Goal: Information Seeking & Learning: Learn about a topic

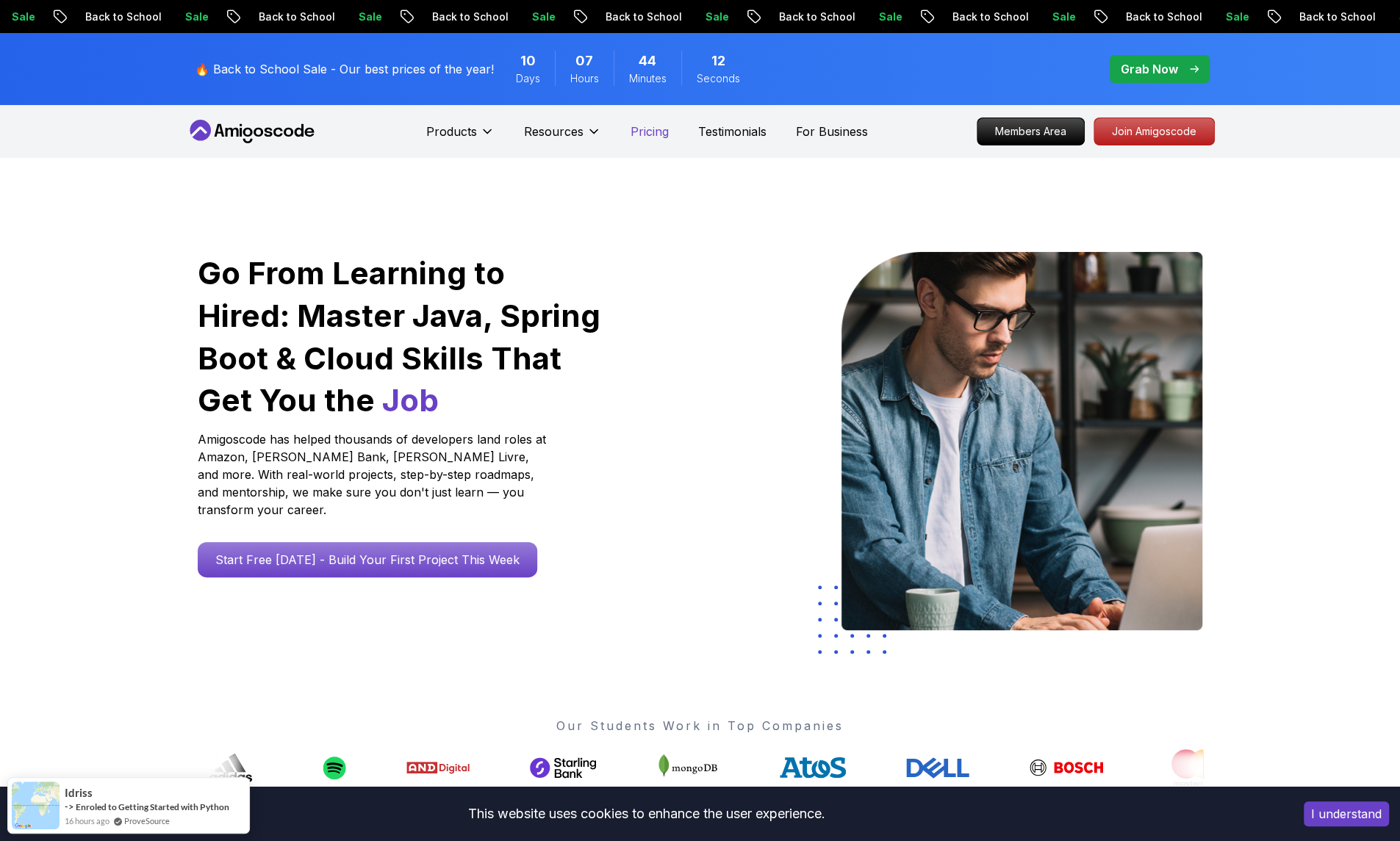
click at [661, 139] on p "Pricing" at bounding box center [649, 131] width 38 height 18
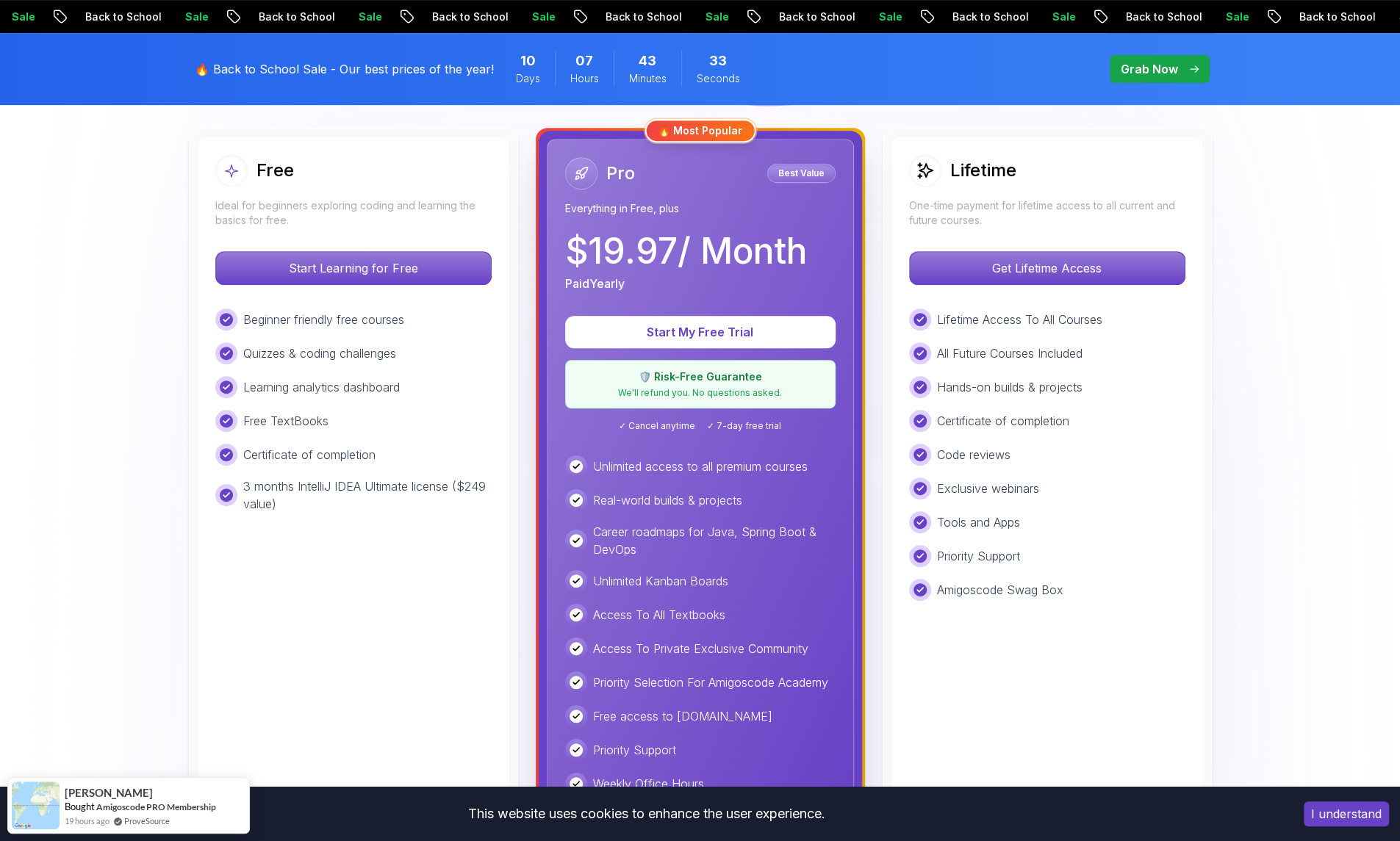
scroll to position [408, 0]
click at [1100, 263] on p "Get Lifetime Access" at bounding box center [1046, 268] width 261 height 31
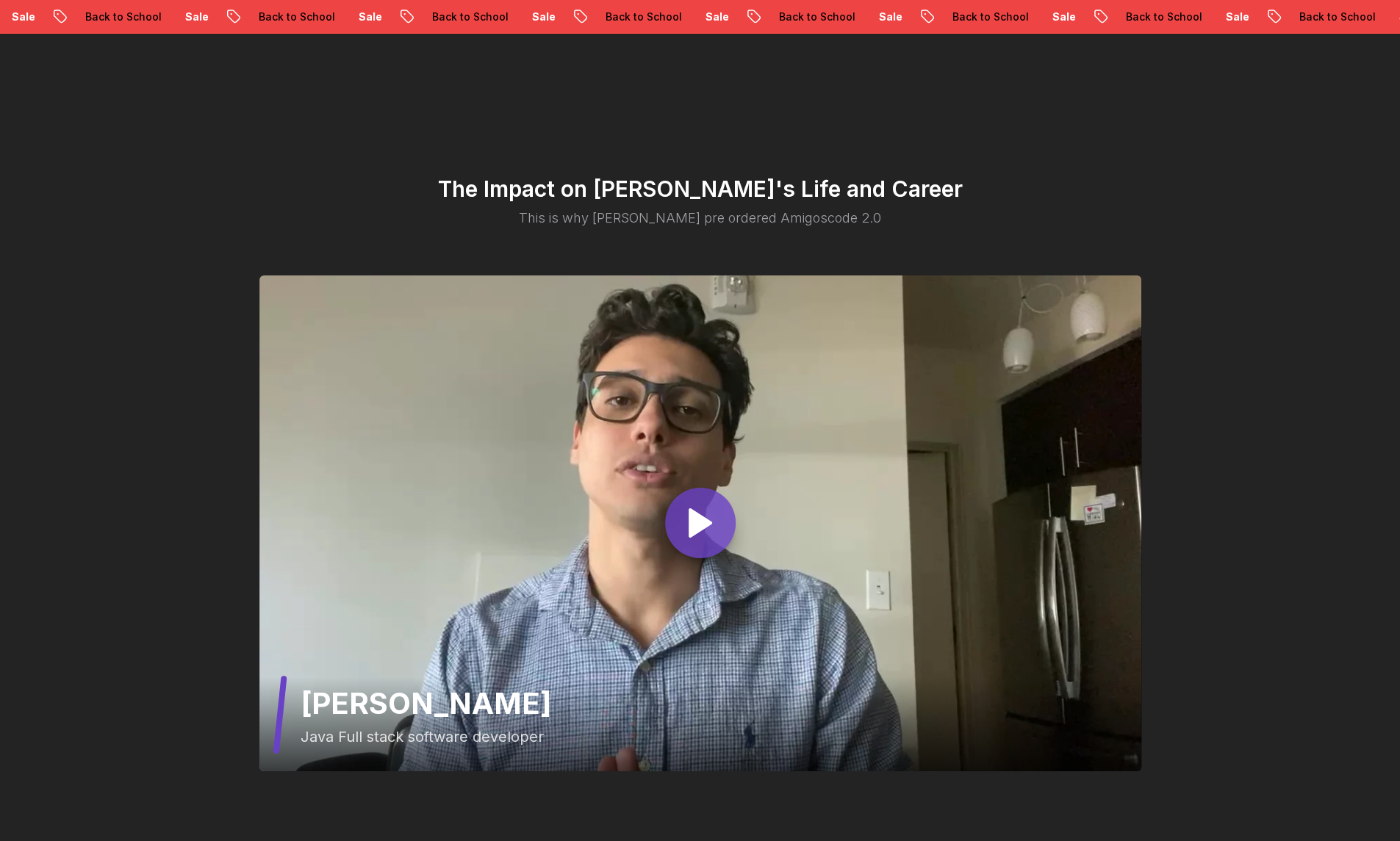
scroll to position [3735, 0]
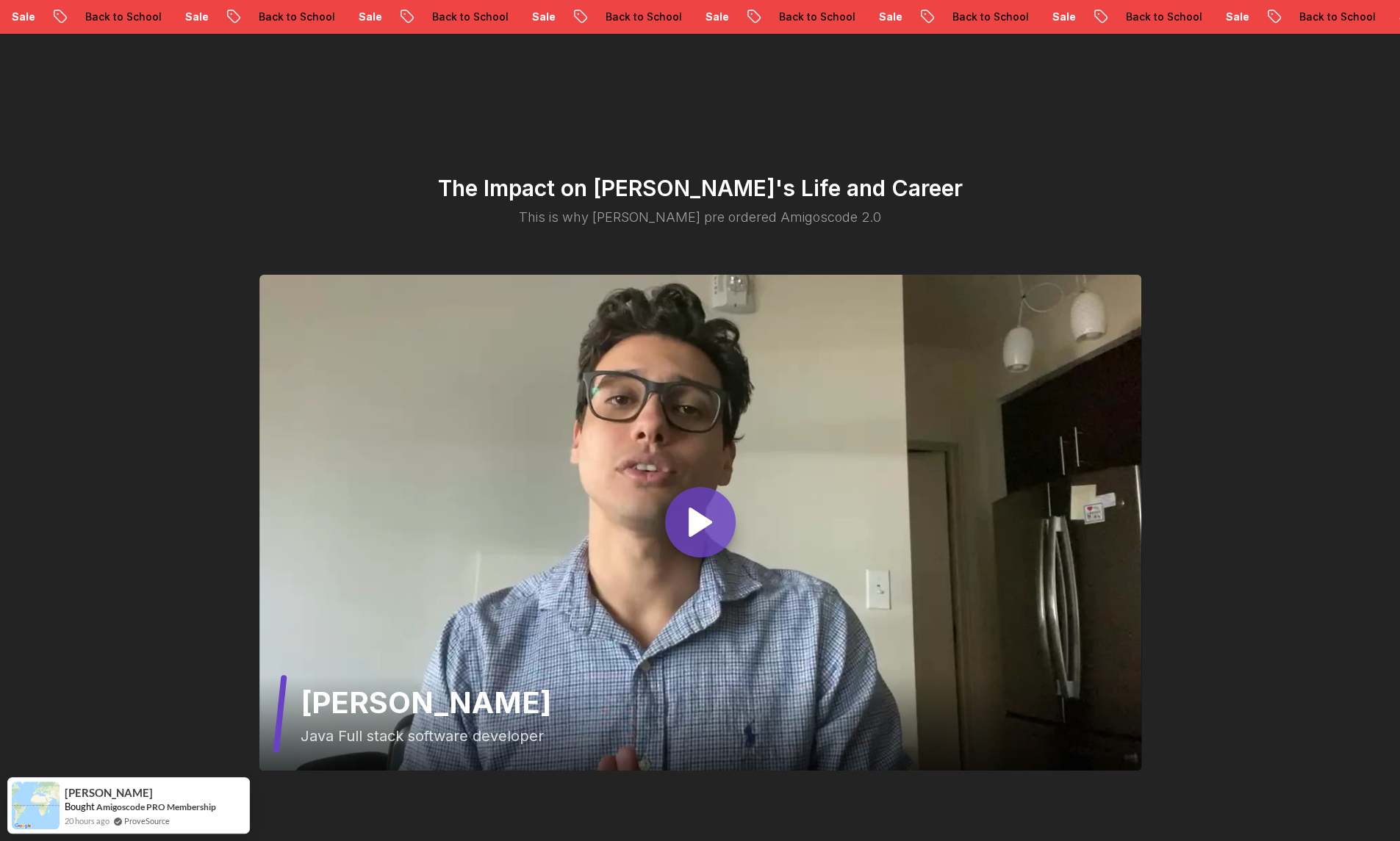
click at [691, 509] on polygon at bounding box center [700, 522] width 21 height 26
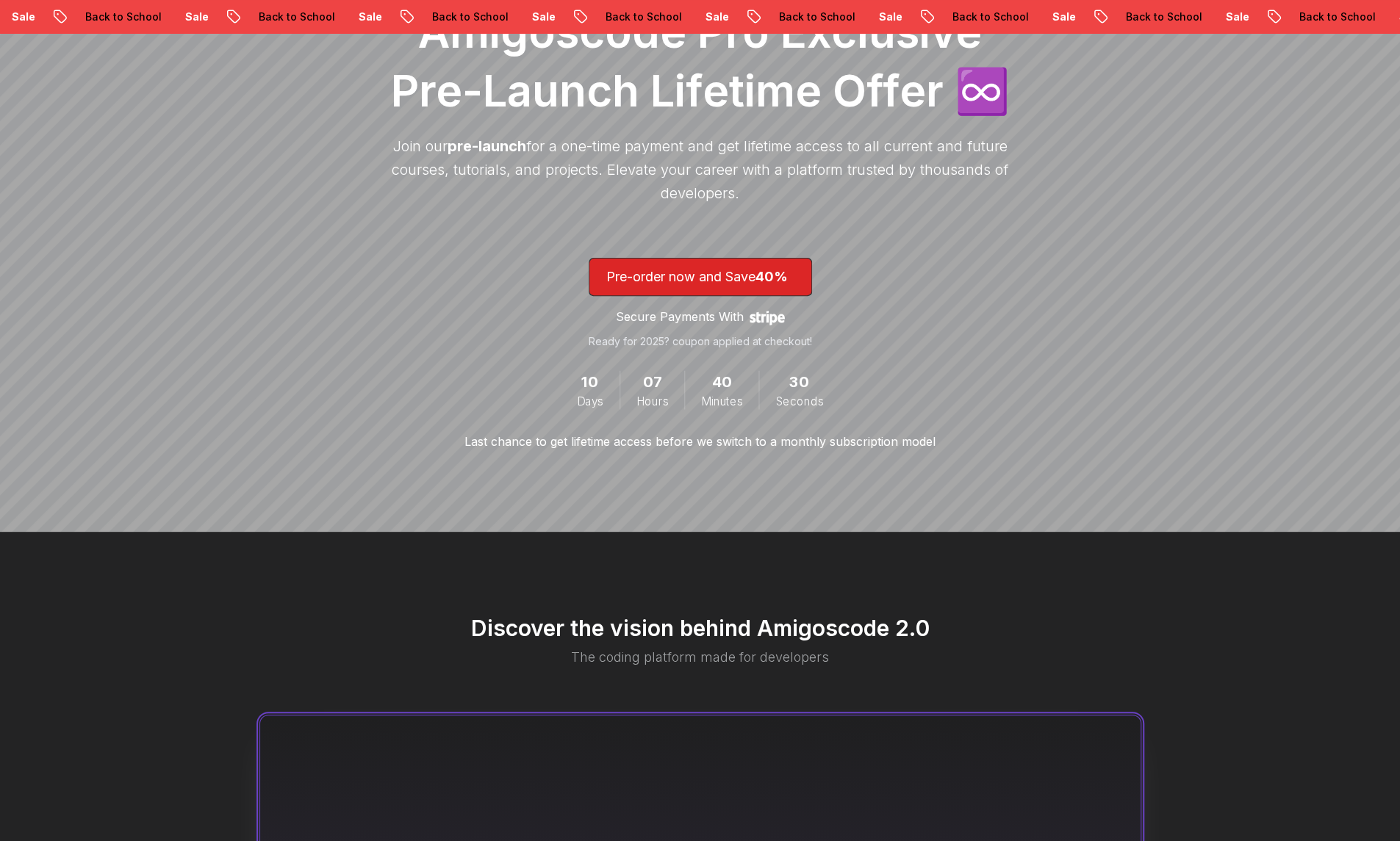
scroll to position [0, 0]
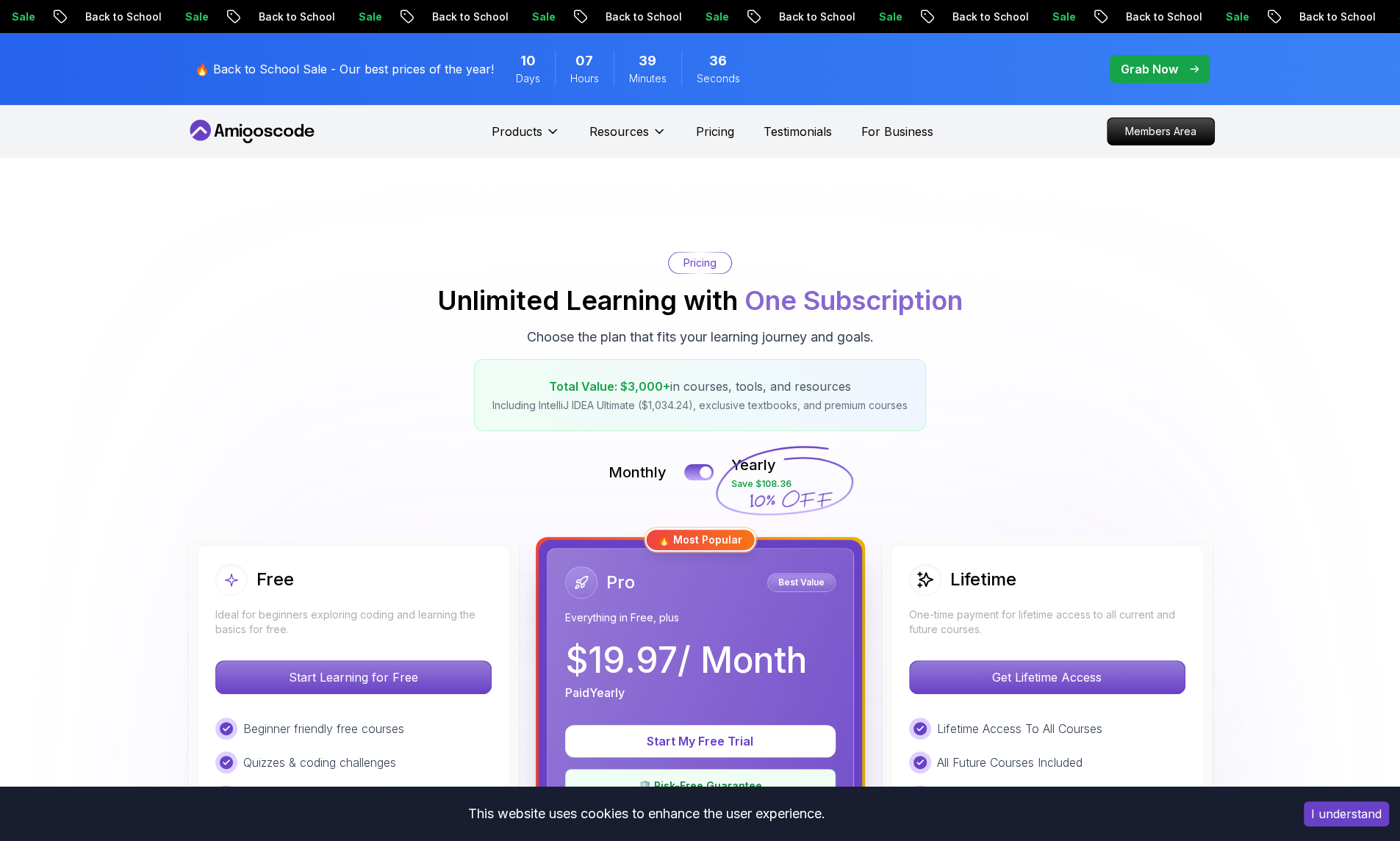
click at [1162, 63] on p "Grab Now" at bounding box center [1149, 69] width 57 height 18
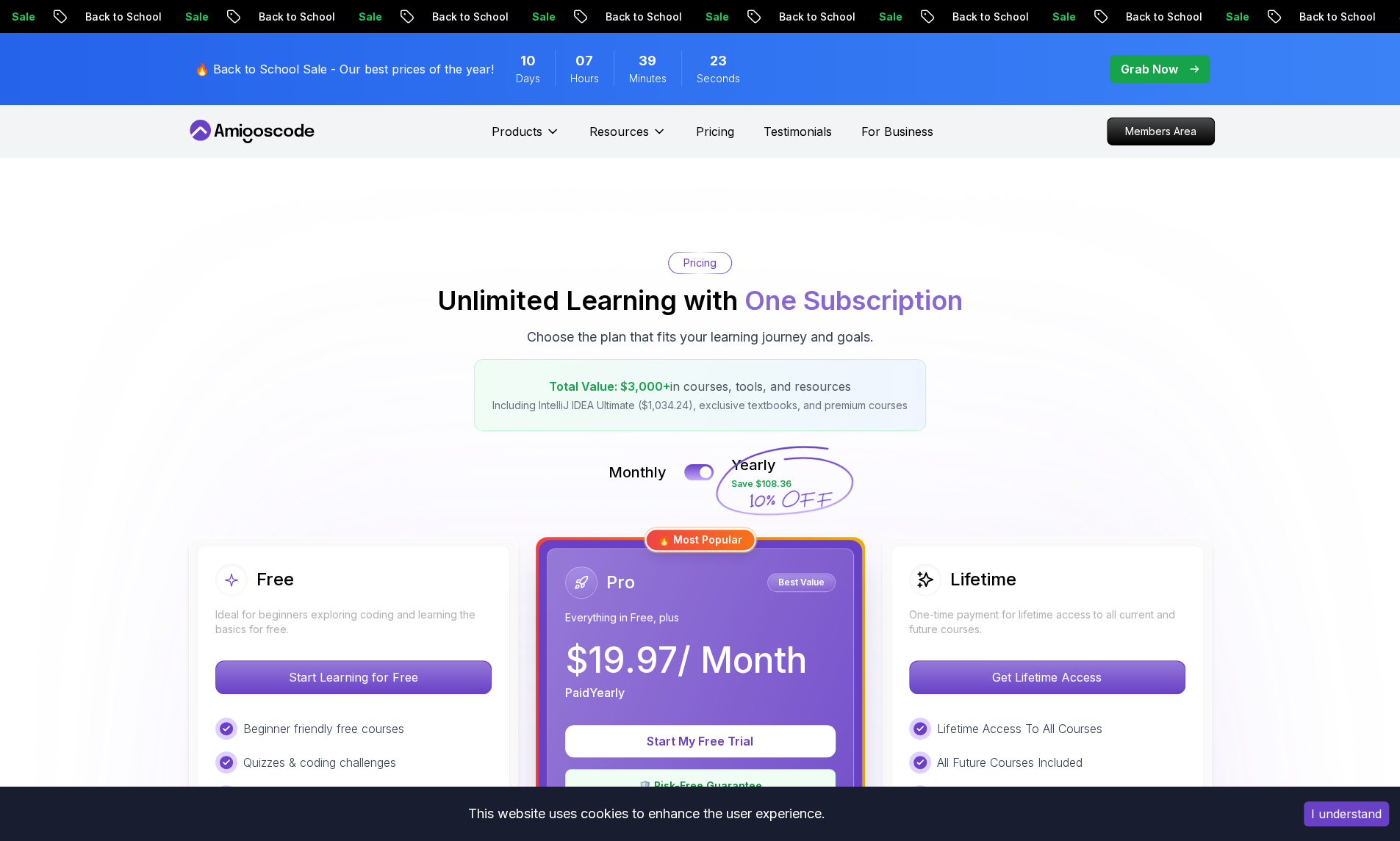
click at [1318, 811] on button "I understand" at bounding box center [1346, 813] width 85 height 25
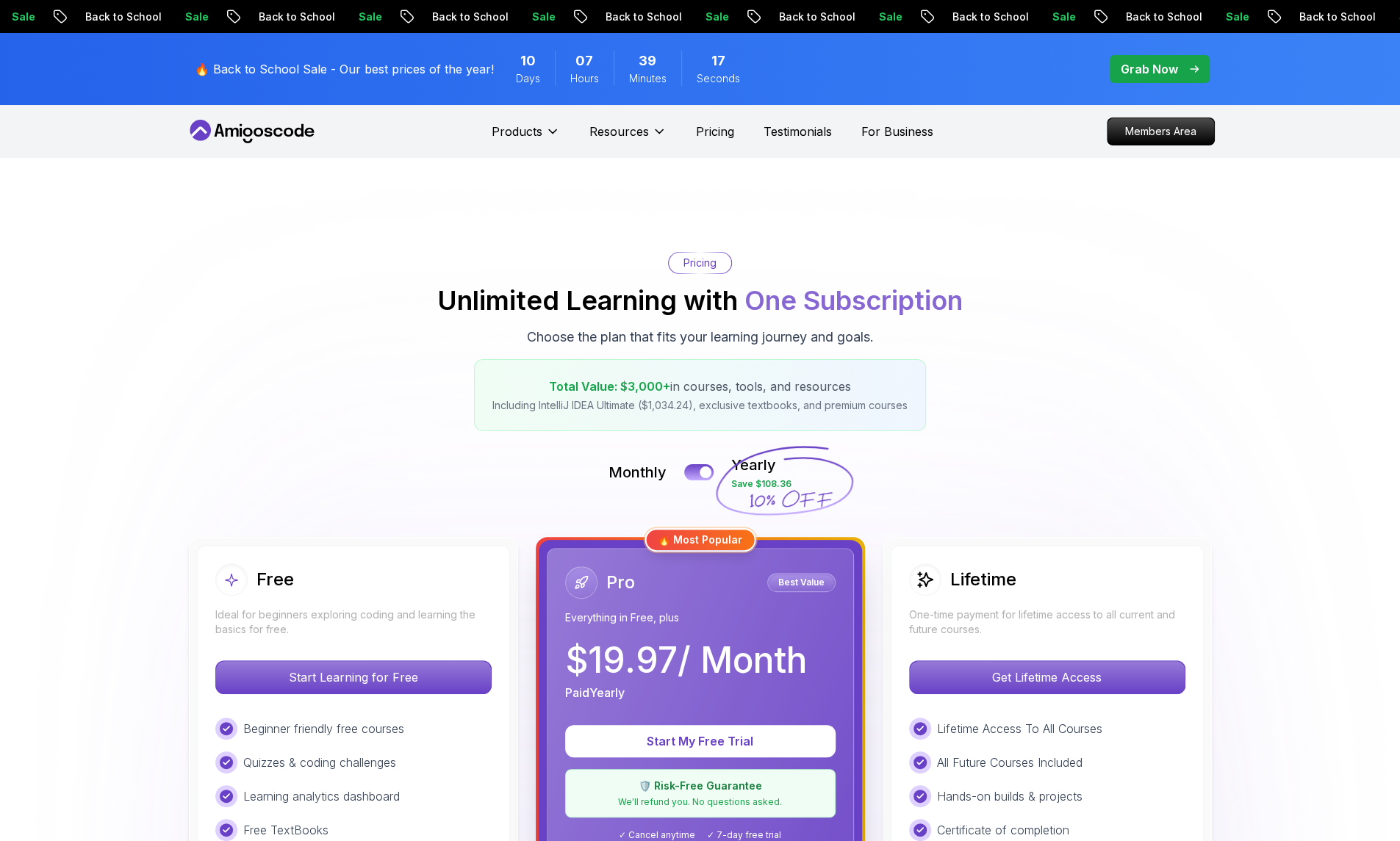
click at [269, 130] on icon at bounding box center [267, 132] width 8 height 8
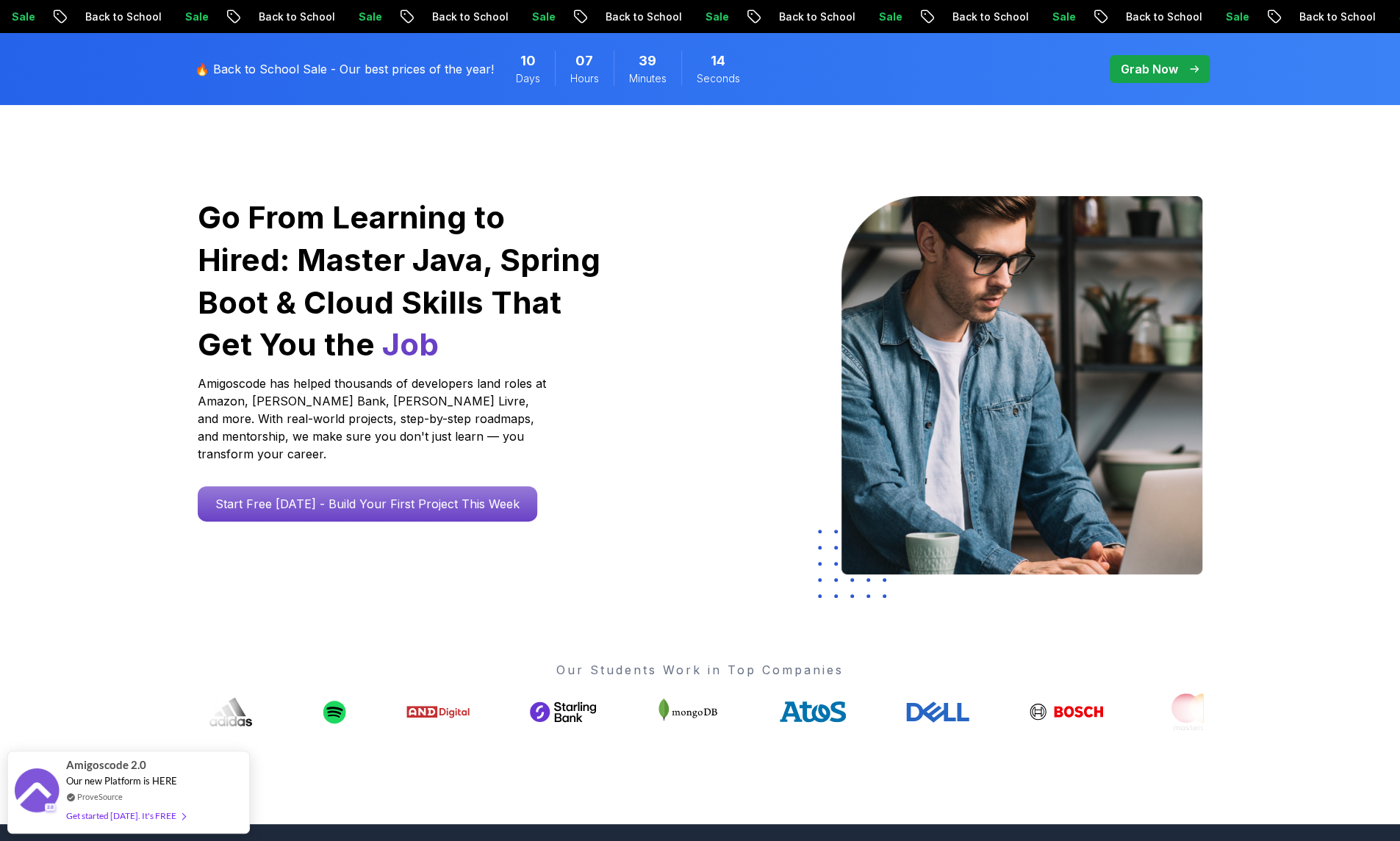
scroll to position [57, 0]
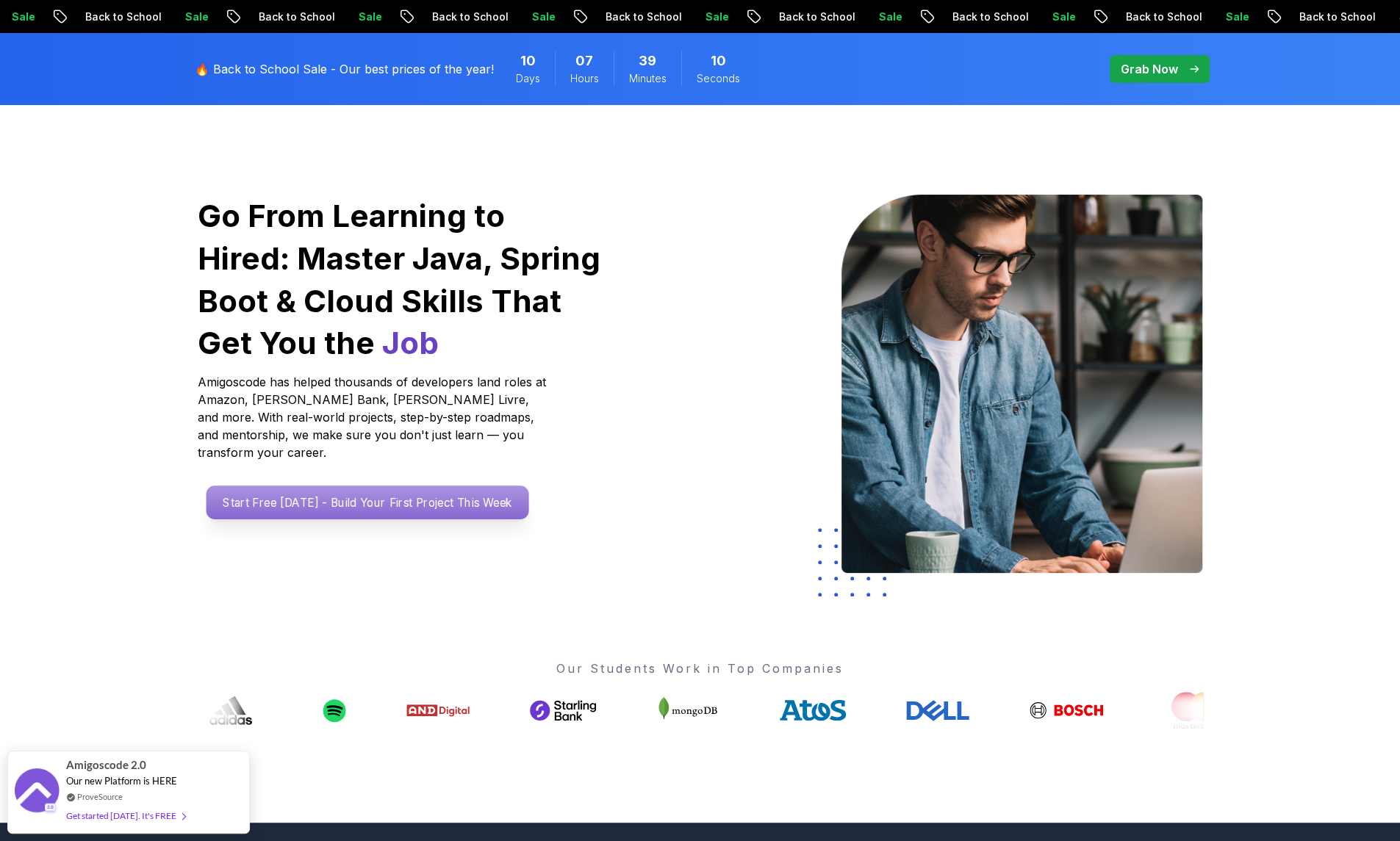
click at [402, 485] on p "Start Free [DATE] - Build Your First Project This Week" at bounding box center [366, 502] width 322 height 34
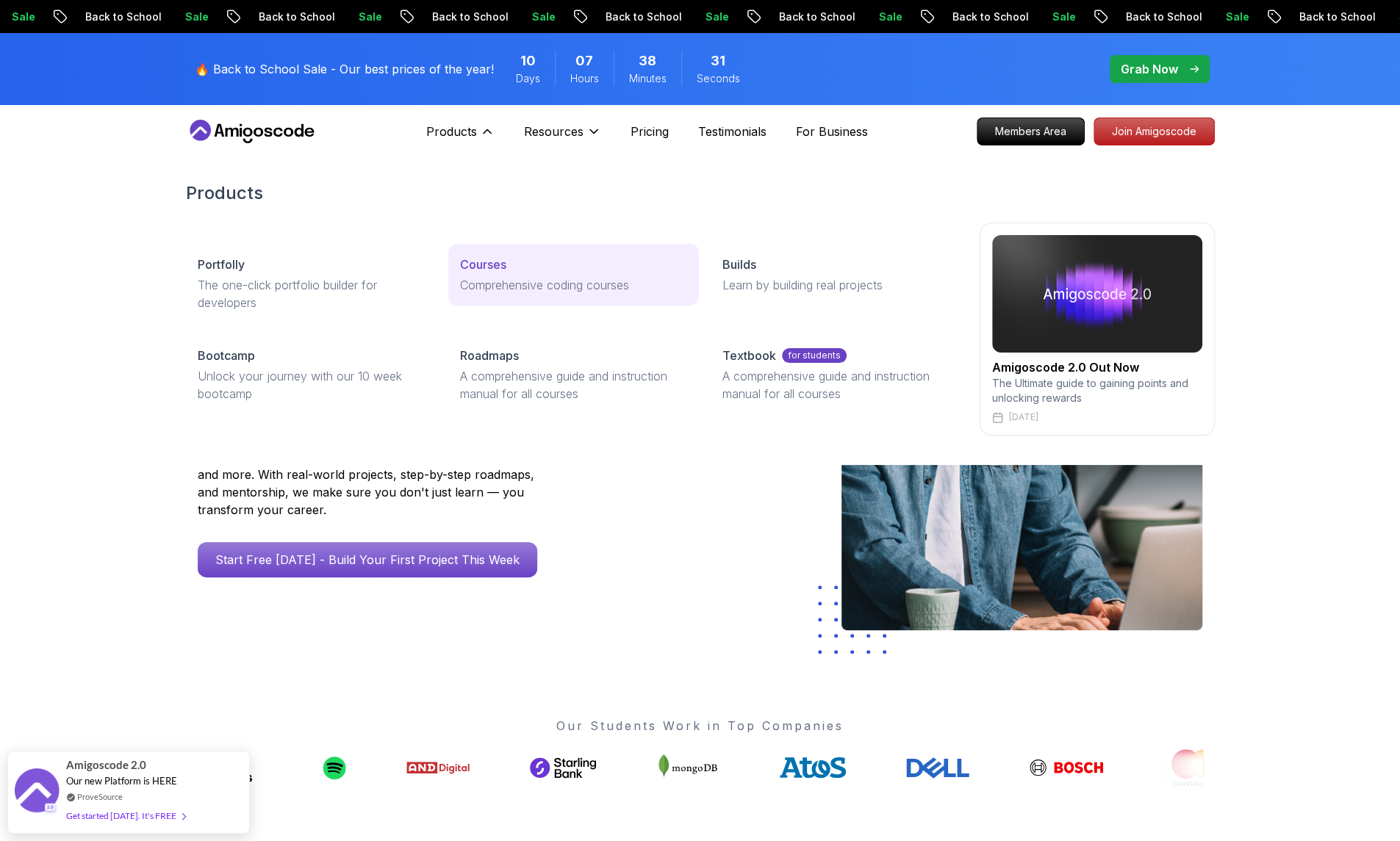
click at [495, 273] on p "Courses" at bounding box center [484, 264] width 47 height 18
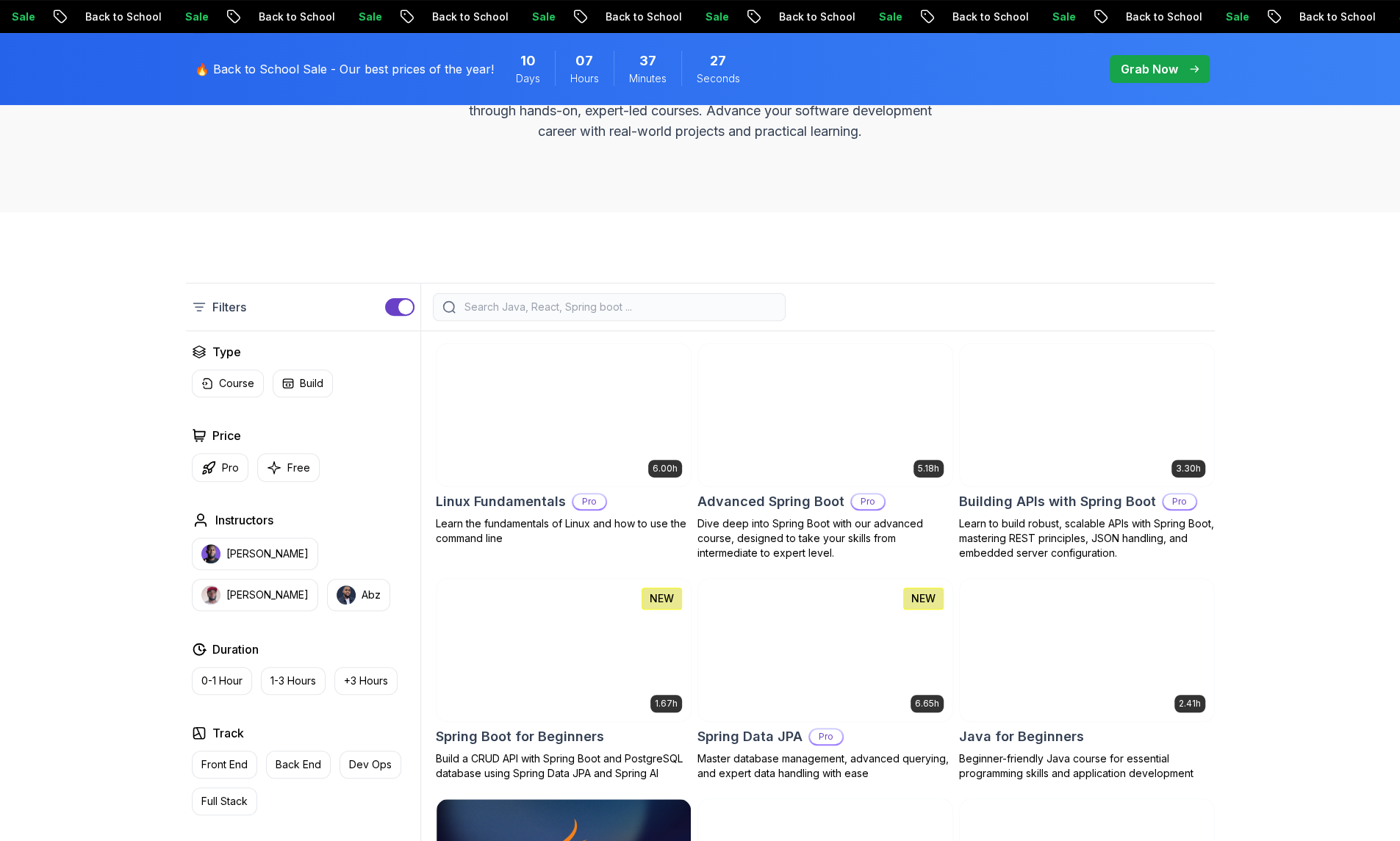
scroll to position [218, 0]
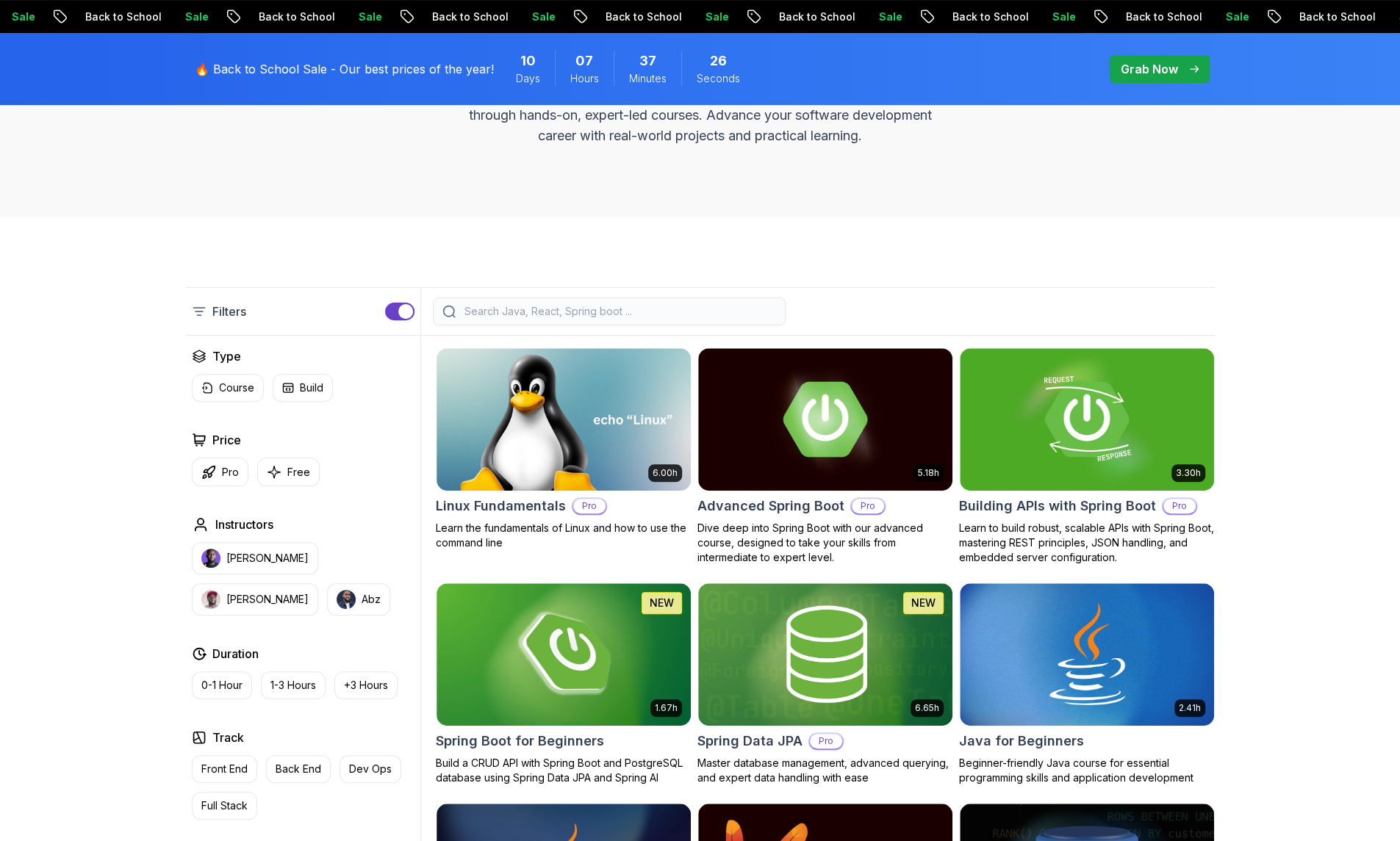
click at [594, 308] on input "search" at bounding box center [618, 312] width 315 height 15
click at [559, 313] on input "search" at bounding box center [618, 312] width 315 height 15
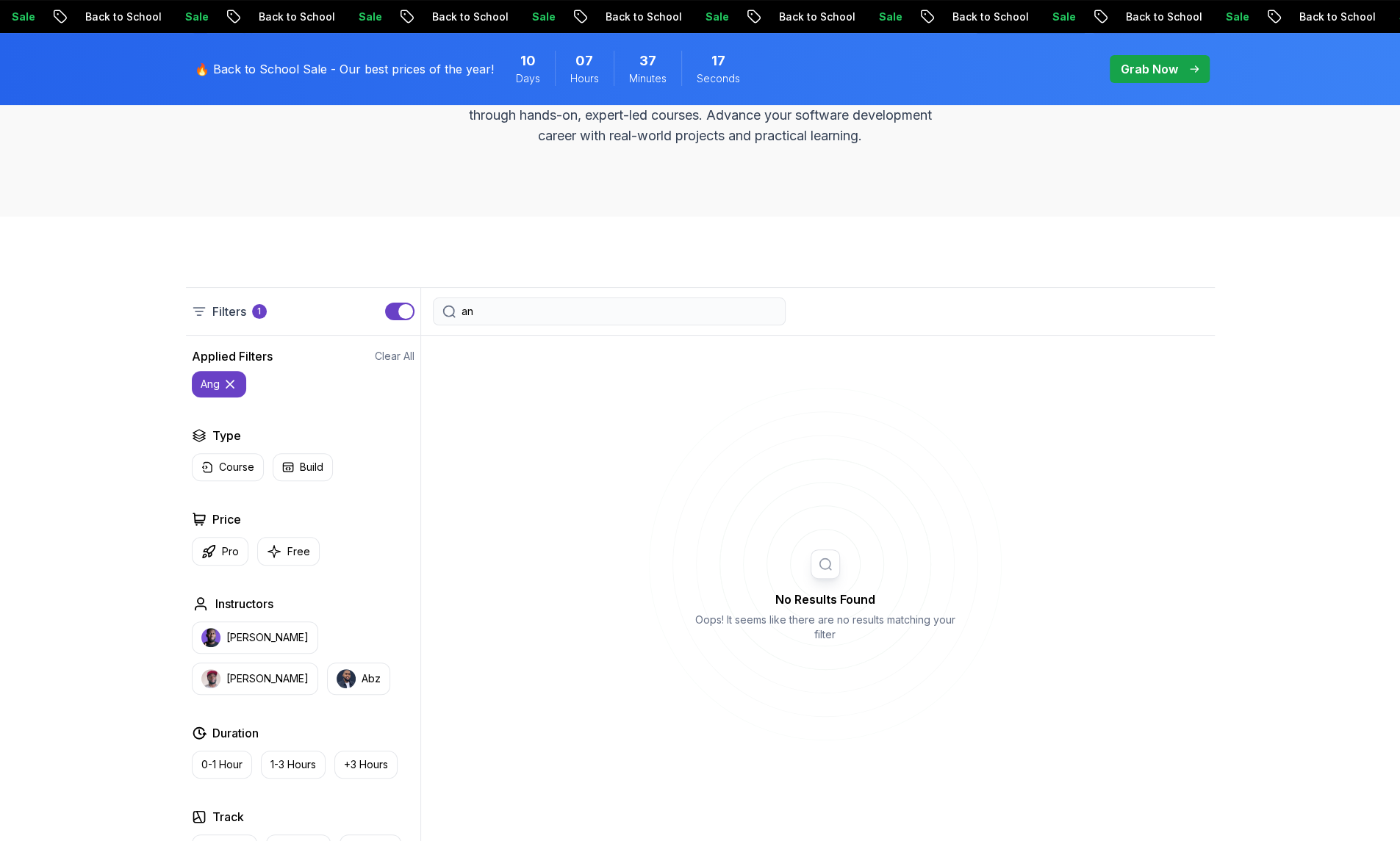
type input "a"
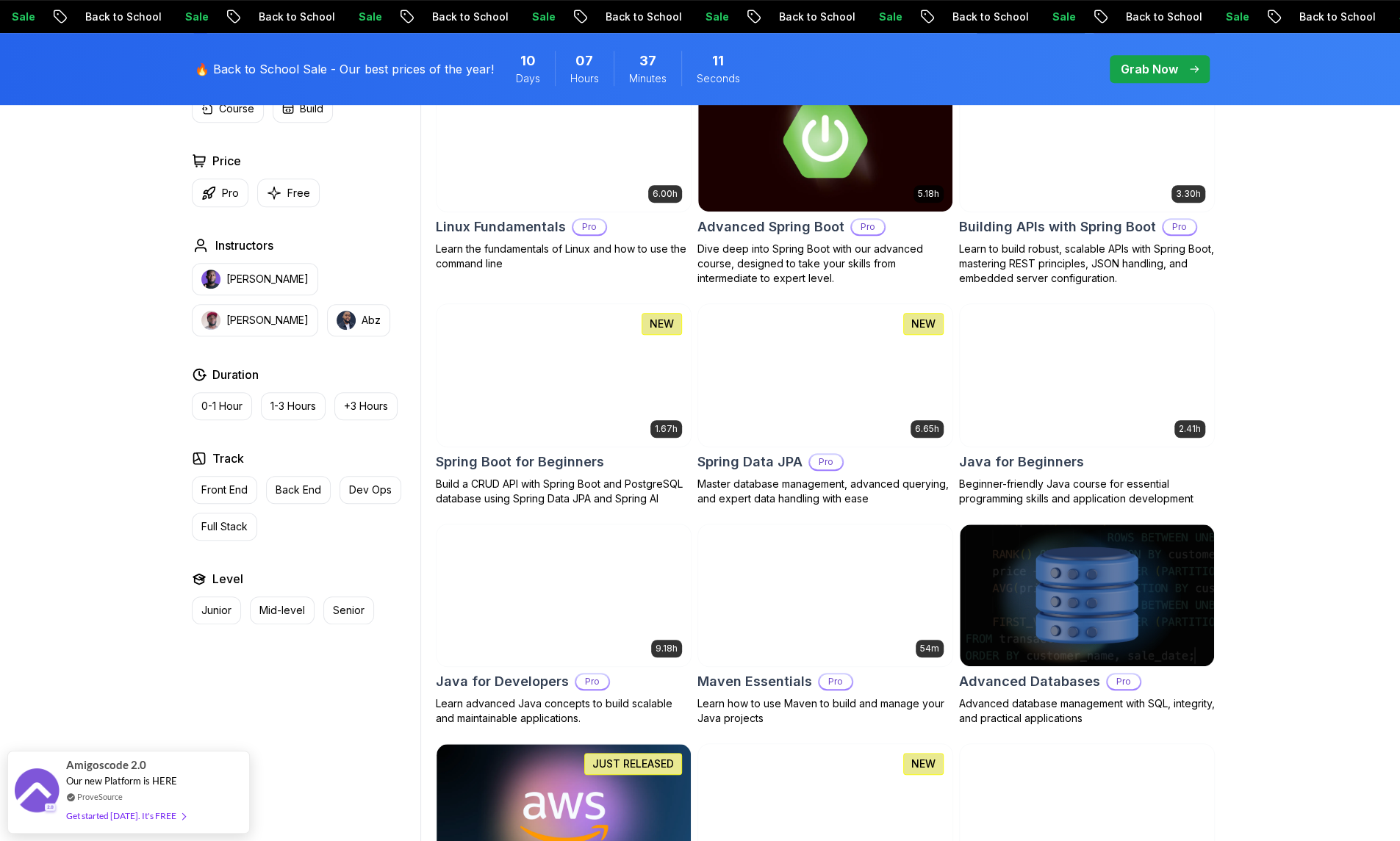
scroll to position [498, 0]
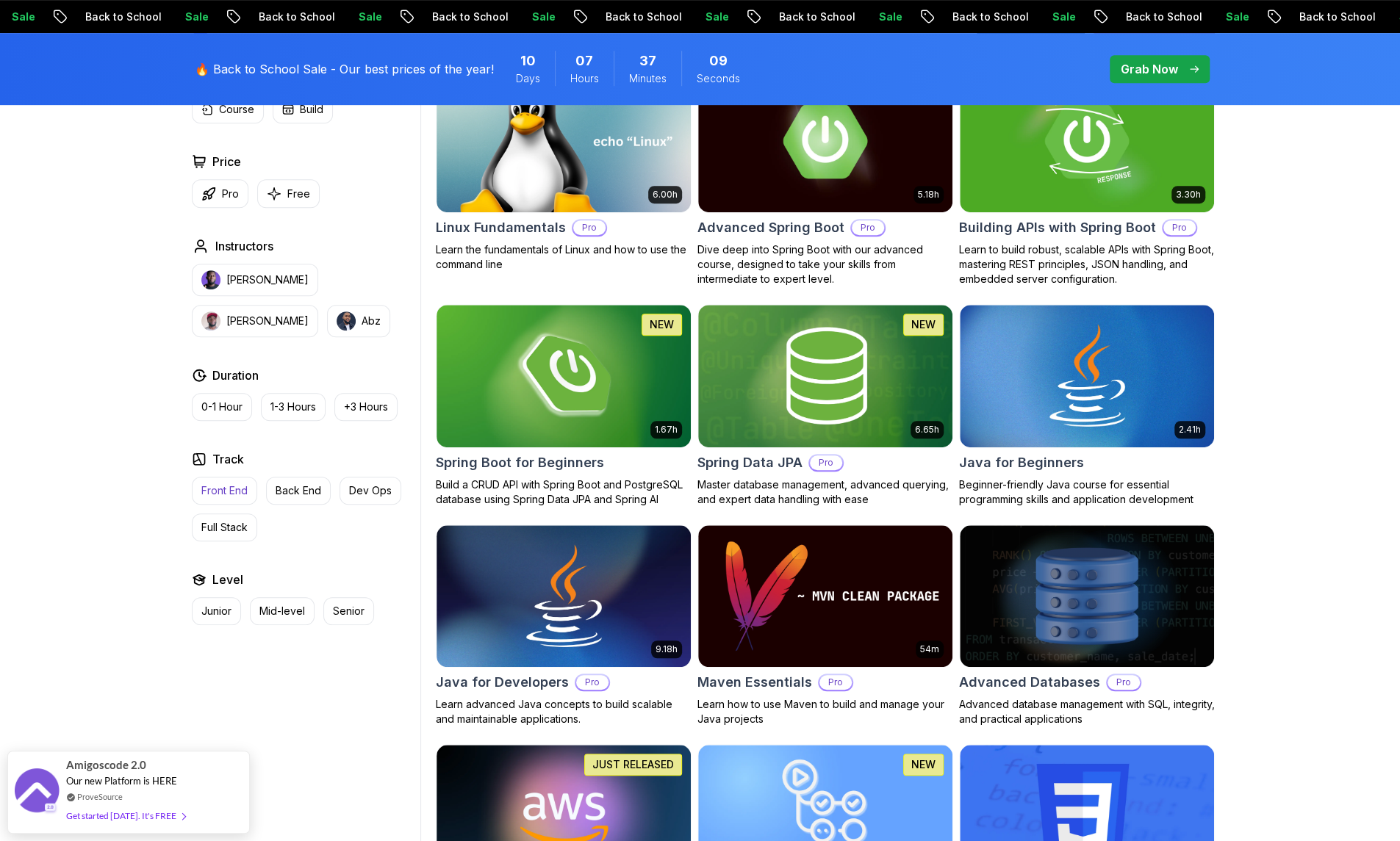
click at [224, 487] on p "Front End" at bounding box center [225, 491] width 47 height 15
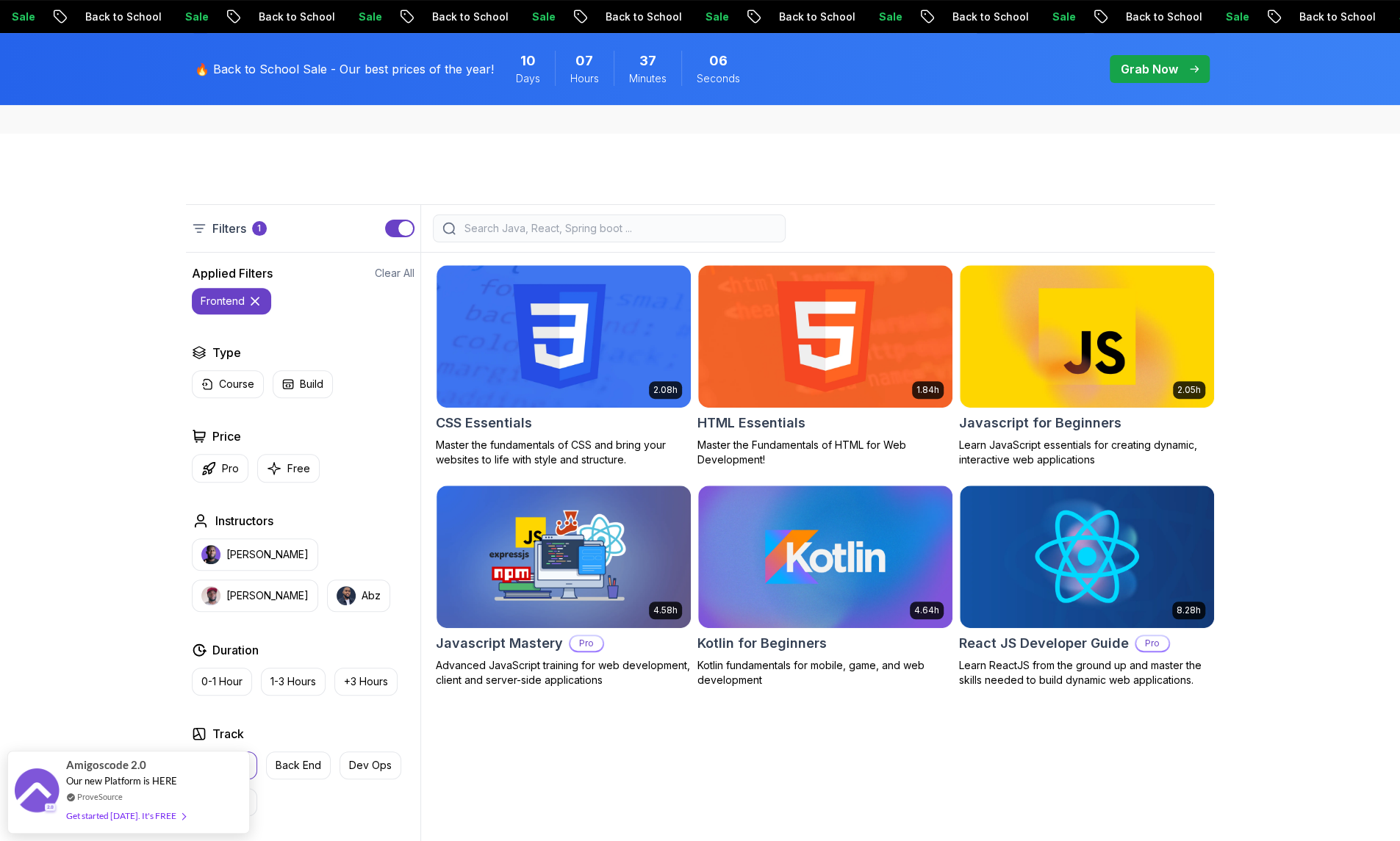
scroll to position [299, 0]
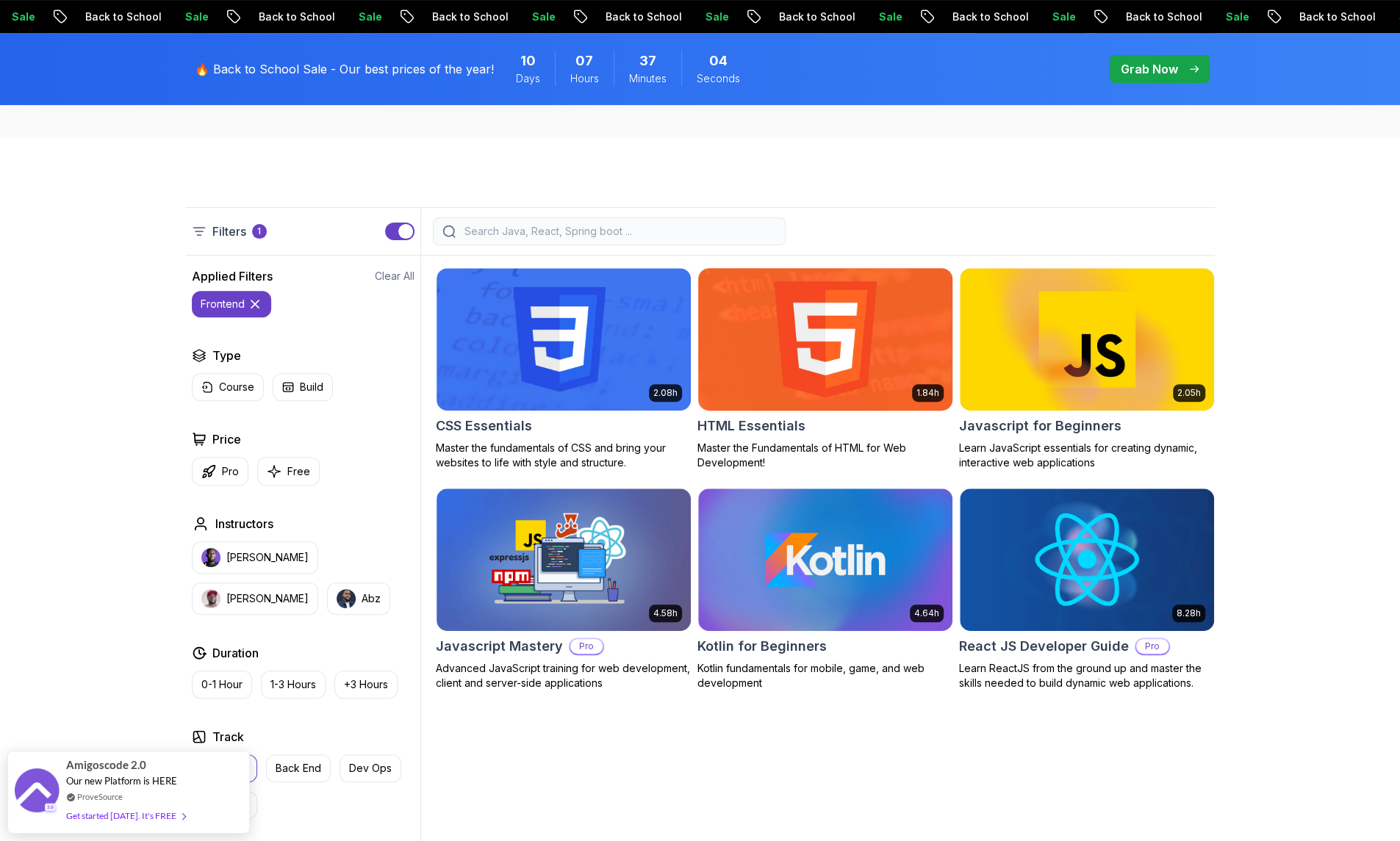
click at [853, 357] on img at bounding box center [825, 339] width 267 height 149
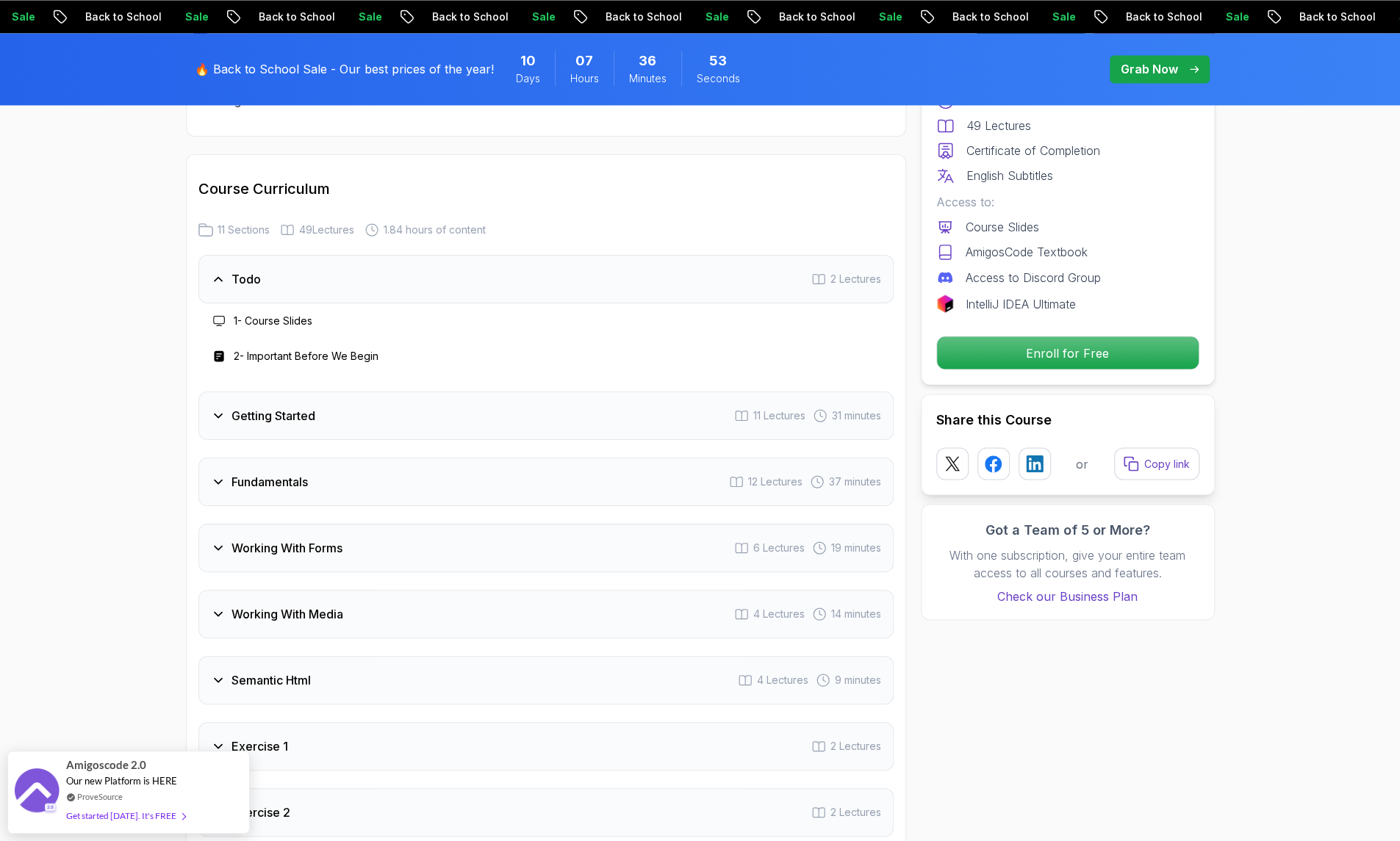
scroll to position [1820, 0]
click at [679, 486] on div "Fundamentals 12 Lectures 37 minutes" at bounding box center [545, 481] width 695 height 49
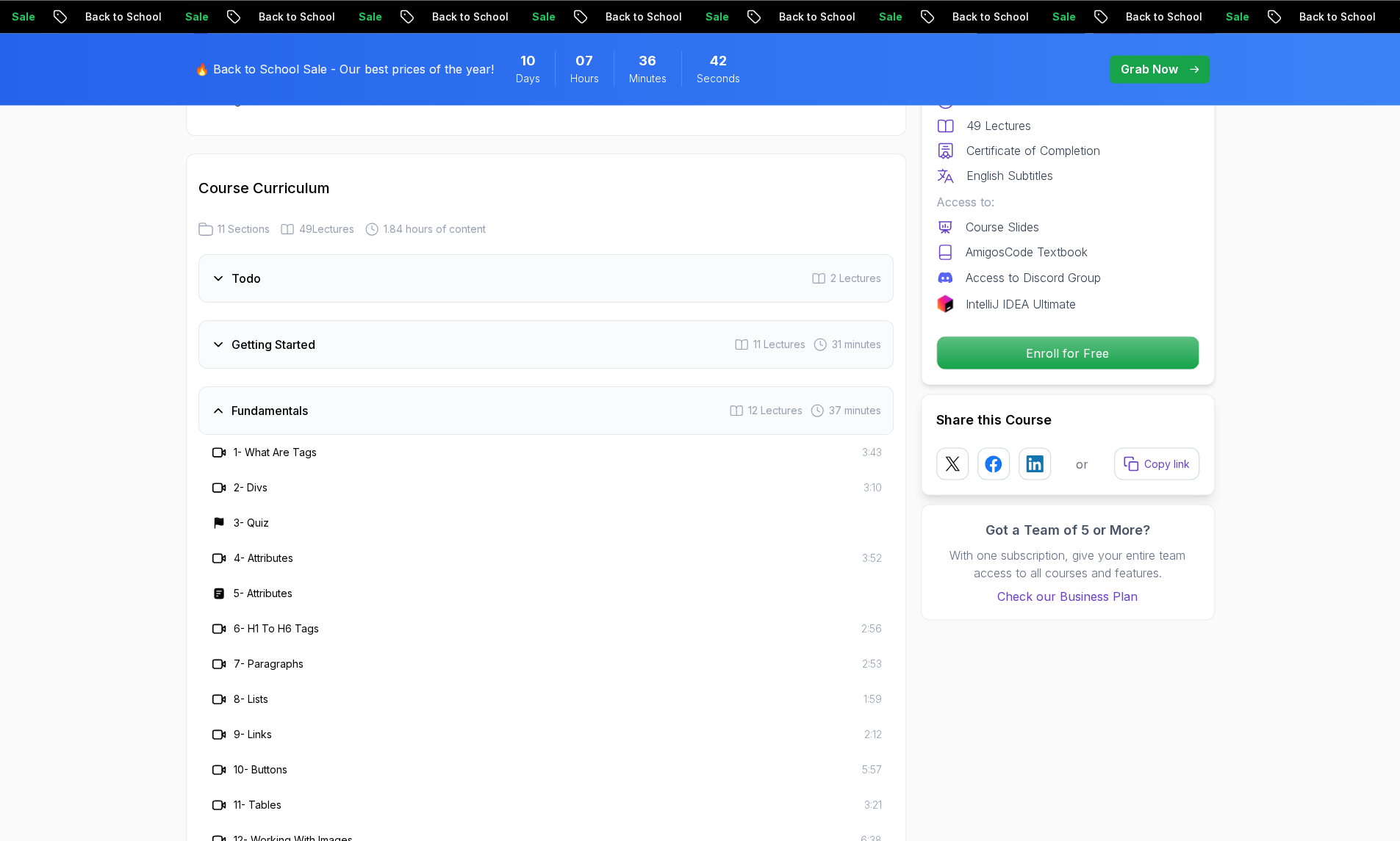
click at [267, 667] on h3 "7 - Paragraphs" at bounding box center [268, 664] width 70 height 15
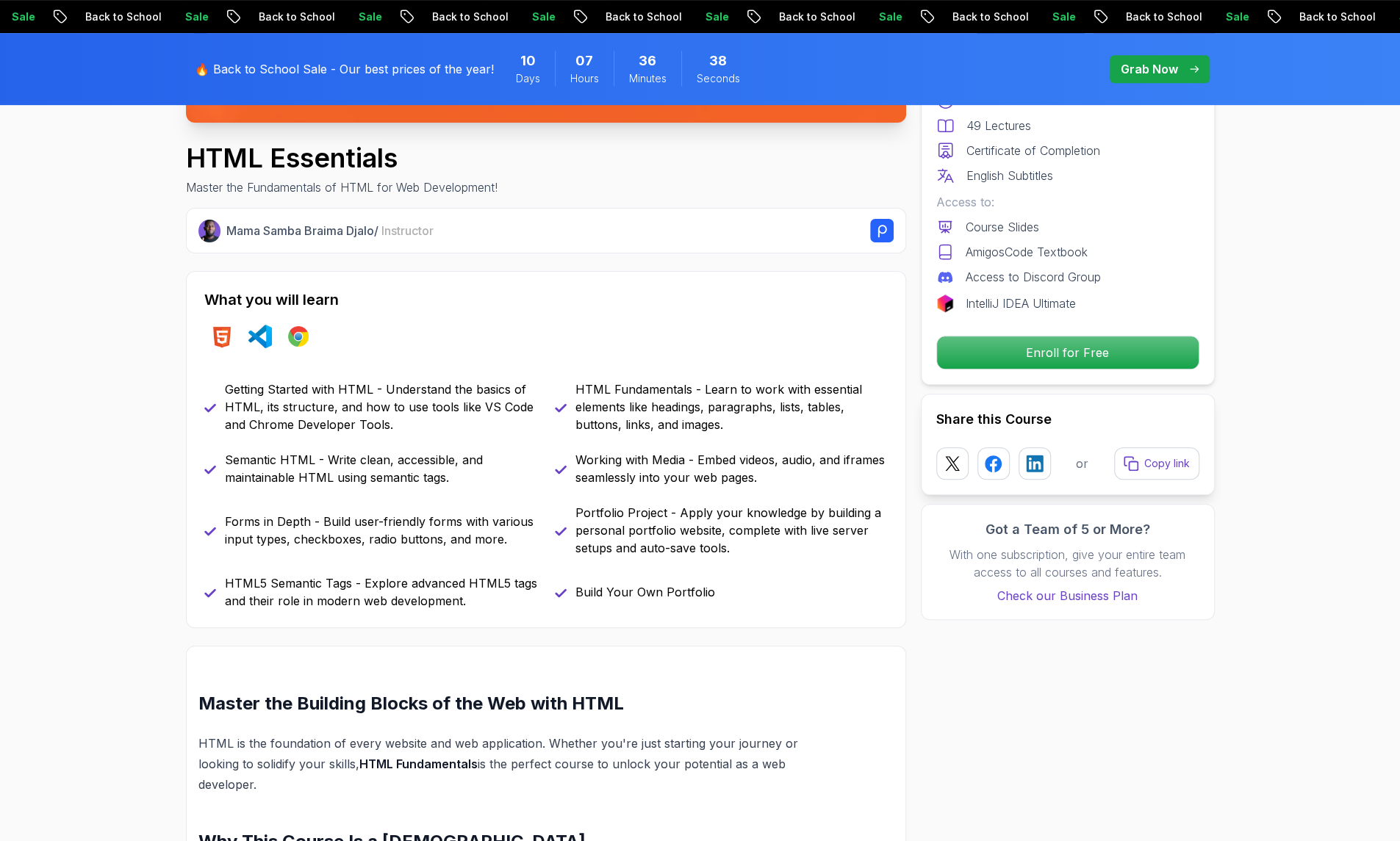
scroll to position [449, 0]
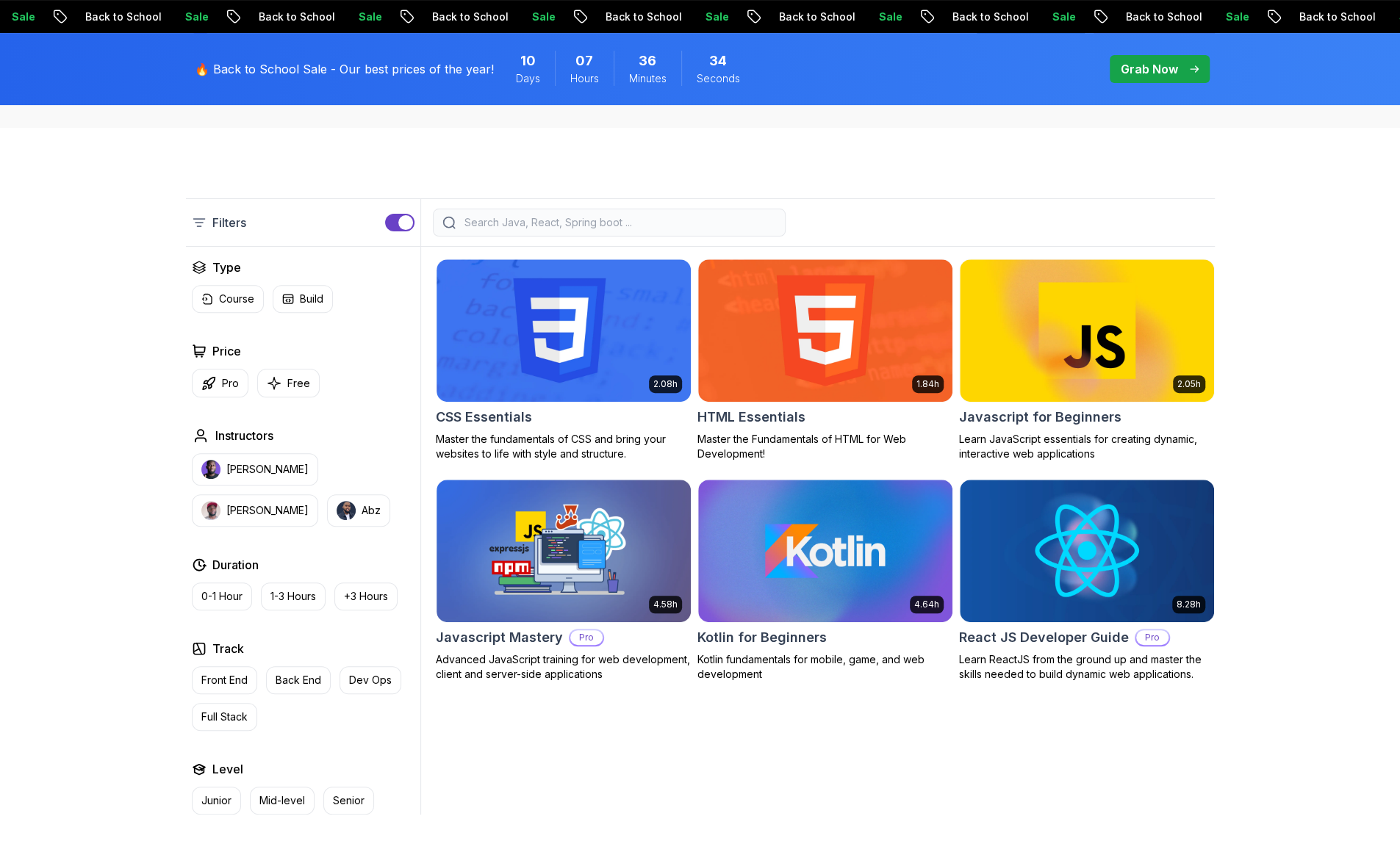
scroll to position [299, 0]
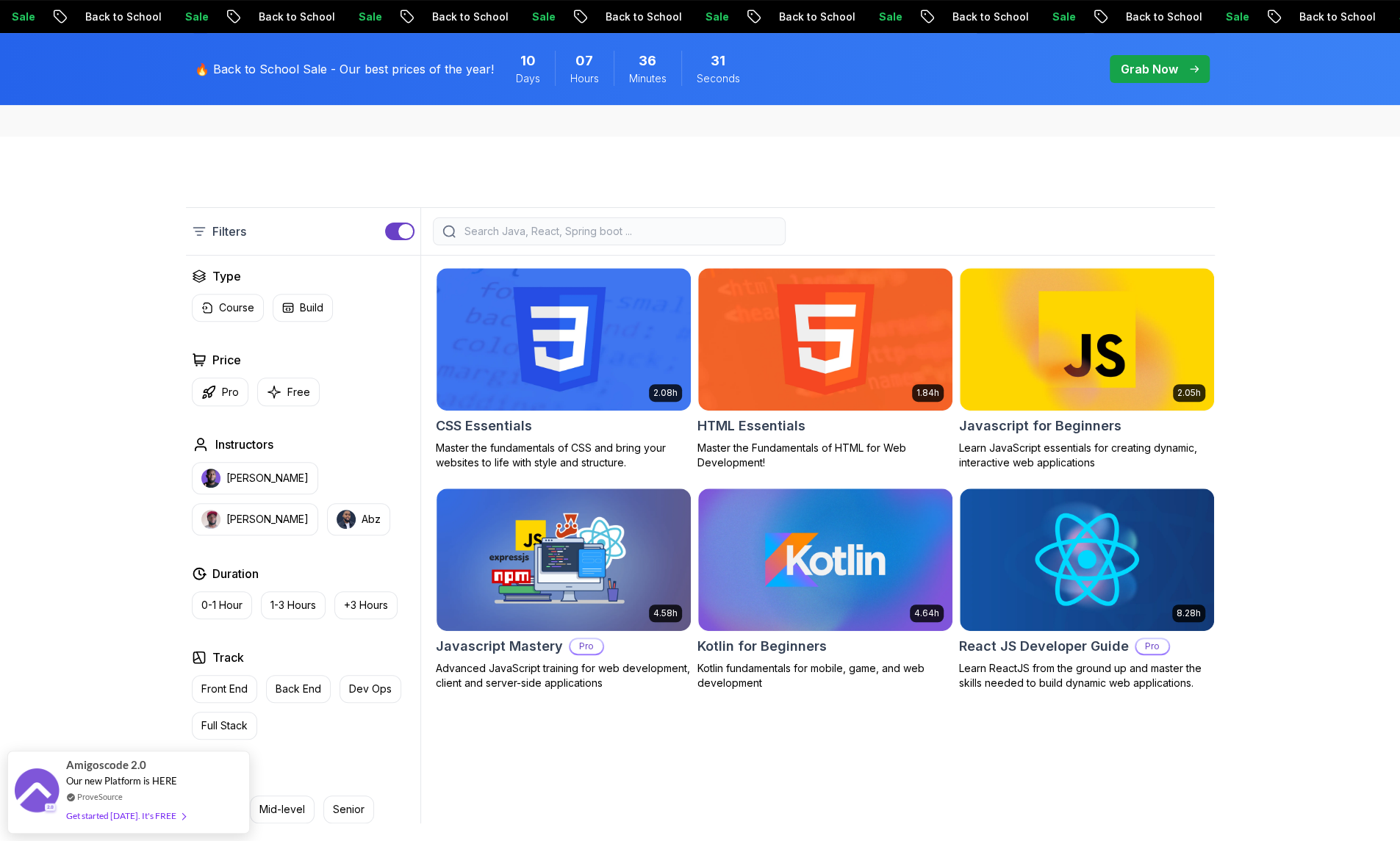
click at [487, 228] on input "search" at bounding box center [618, 231] width 315 height 15
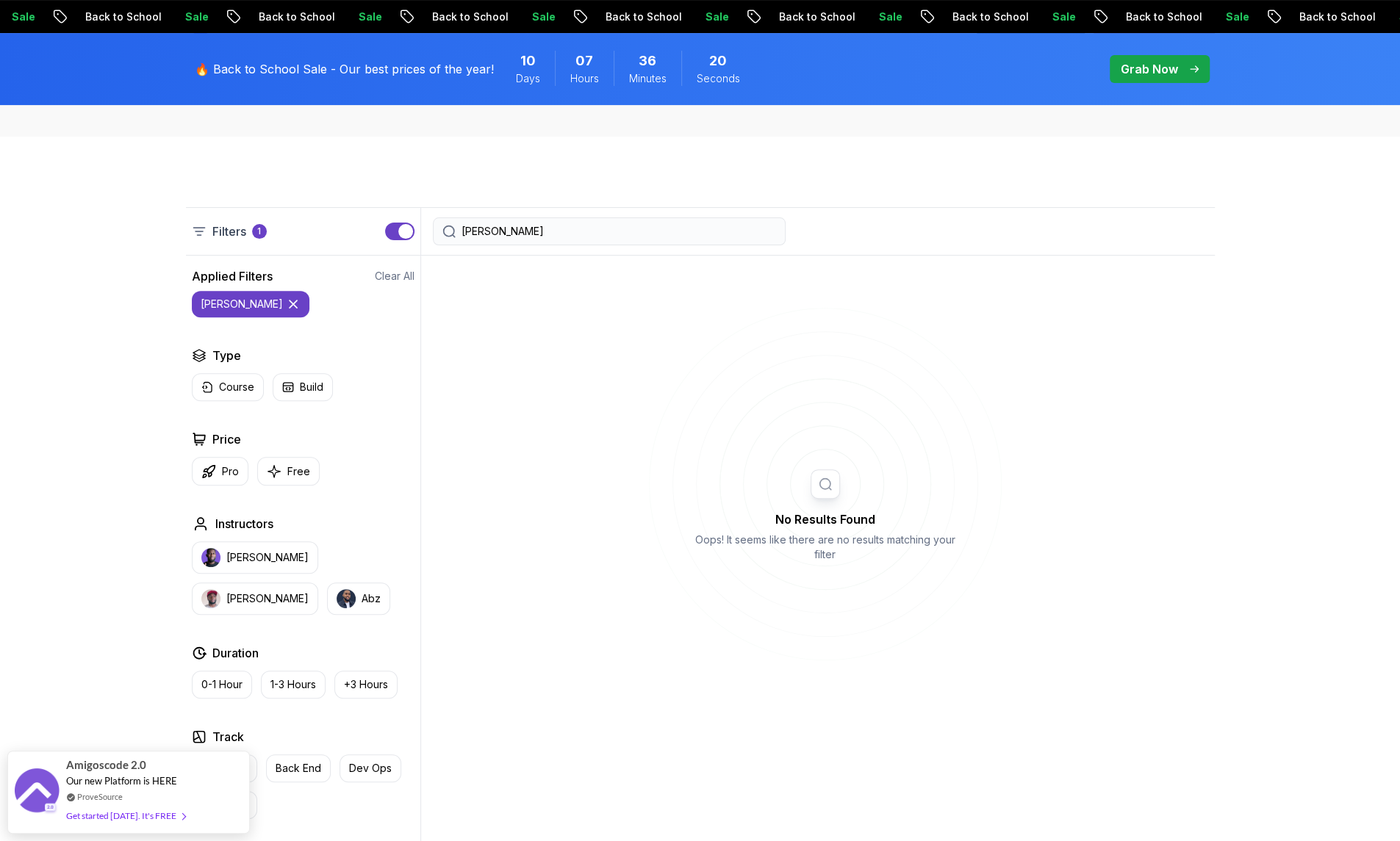
click at [646, 237] on input "[PERSON_NAME]" at bounding box center [618, 231] width 315 height 15
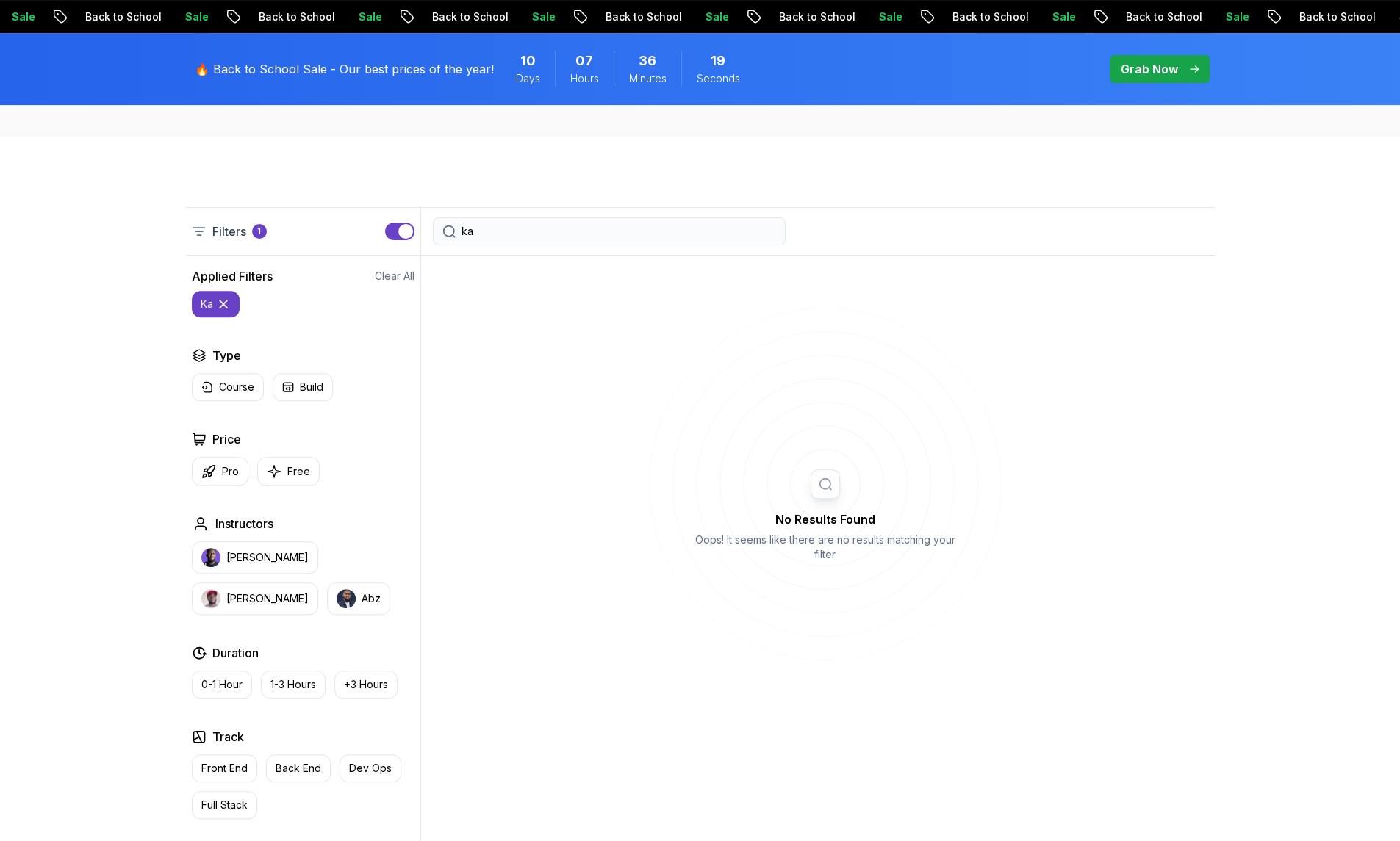
type input "k"
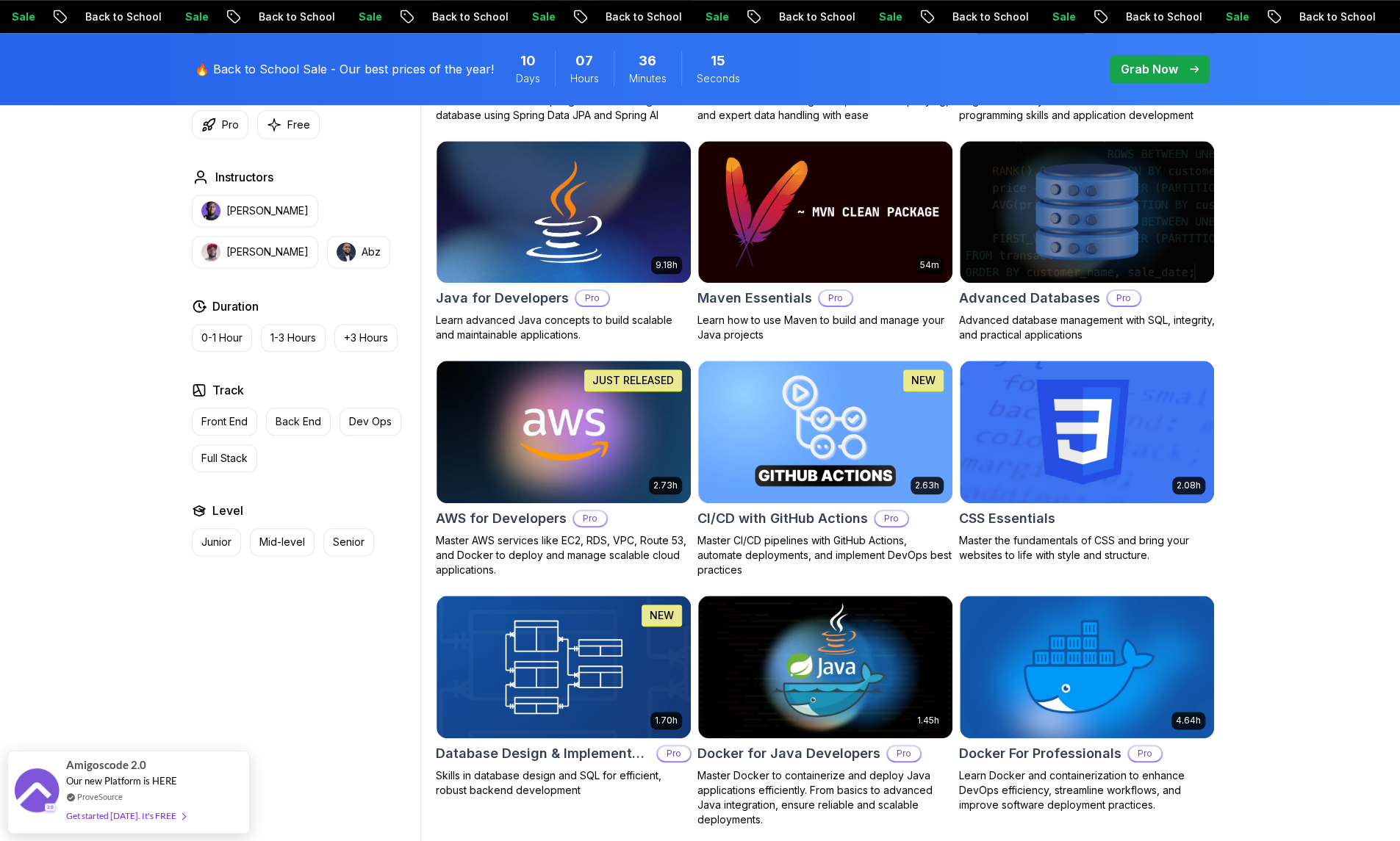
scroll to position [882, 0]
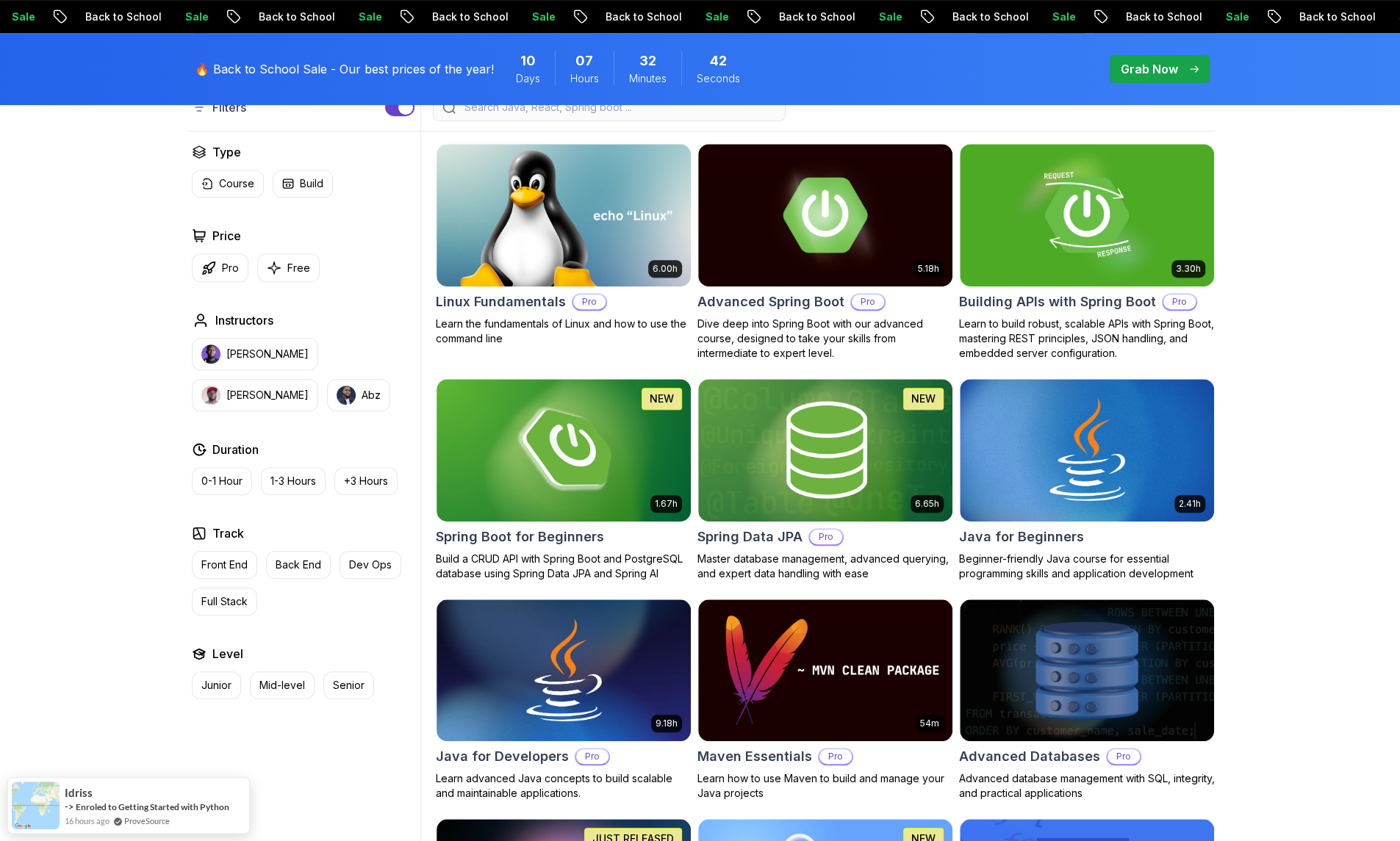
scroll to position [424, 0]
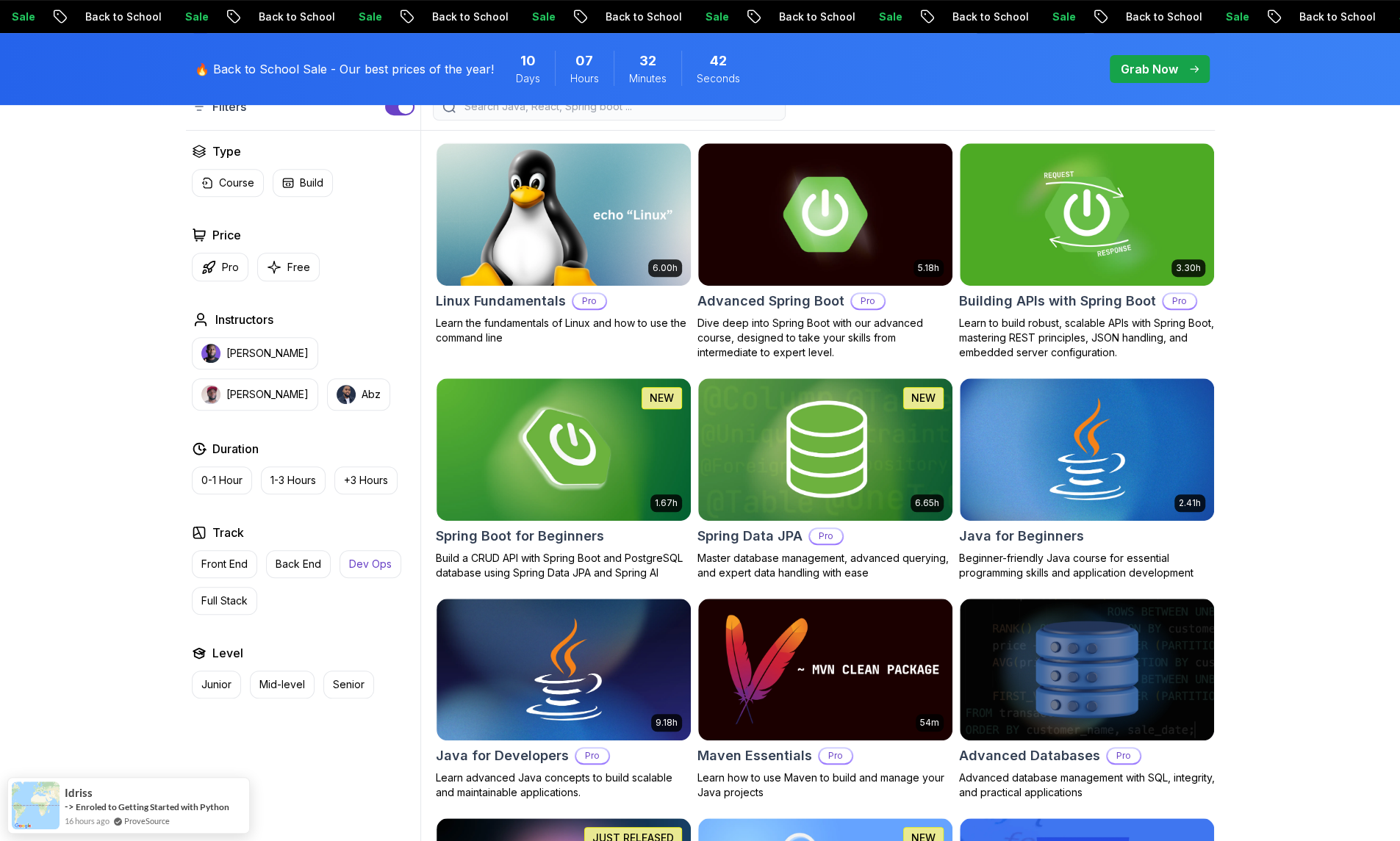
drag, startPoint x: 0, startPoint y: 0, endPoint x: 369, endPoint y: 547, distance: 659.8
click at [369, 550] on button "Dev Ops" at bounding box center [370, 564] width 62 height 28
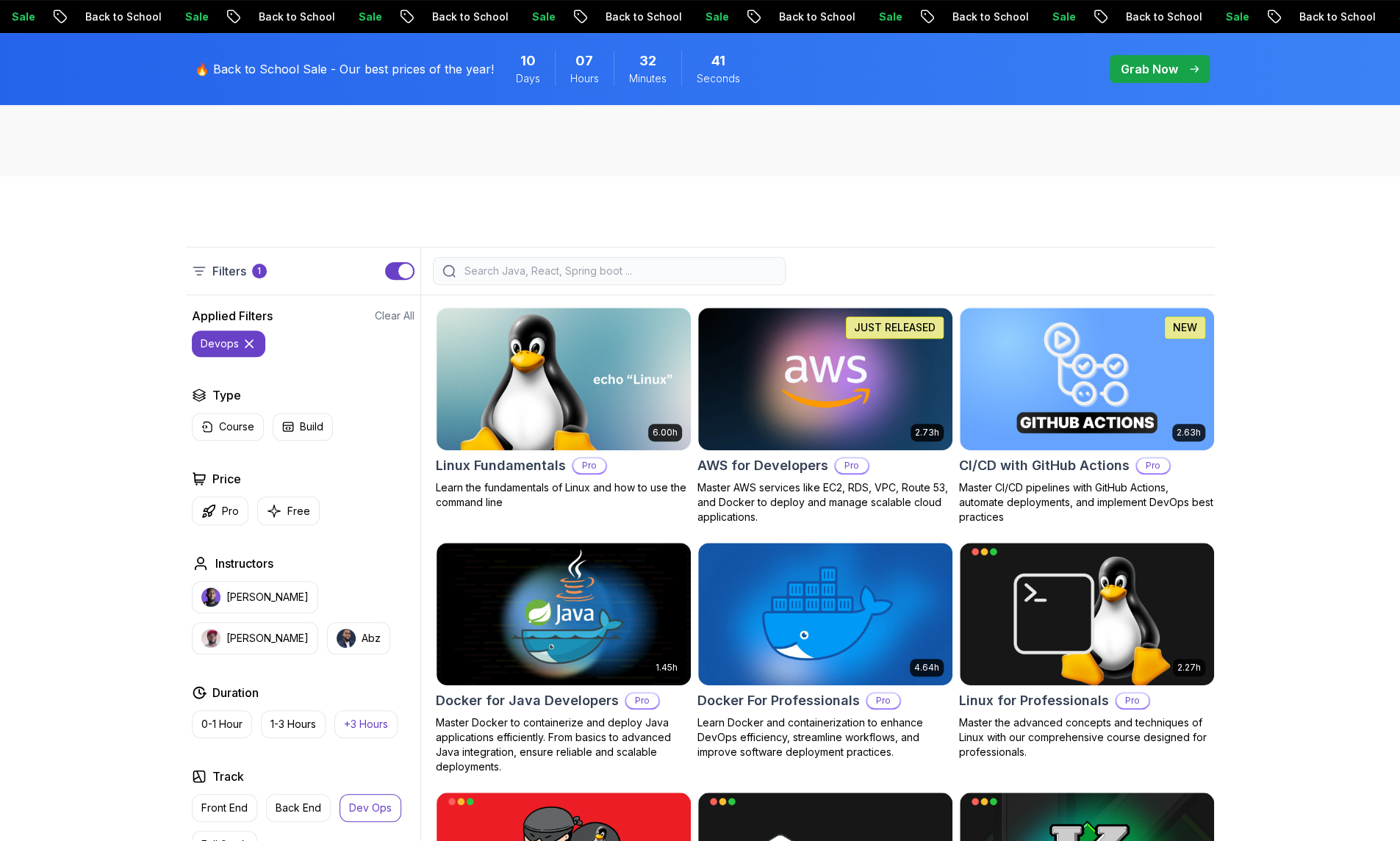
scroll to position [63, 0]
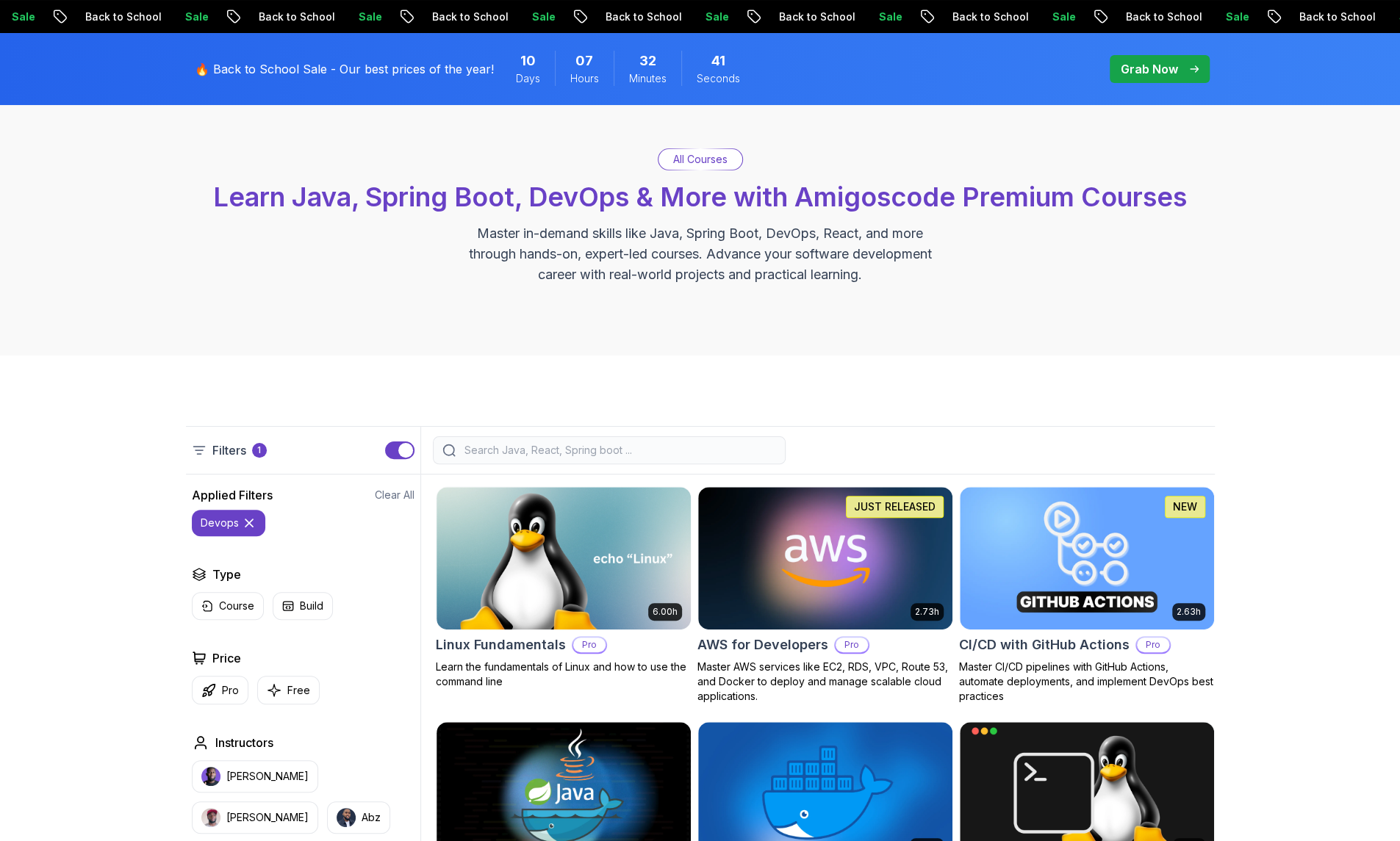
click at [369, 547] on div "Applied Filters Clear All devops Type Course Build Price Pro Free Instructors N…" at bounding box center [303, 804] width 234 height 636
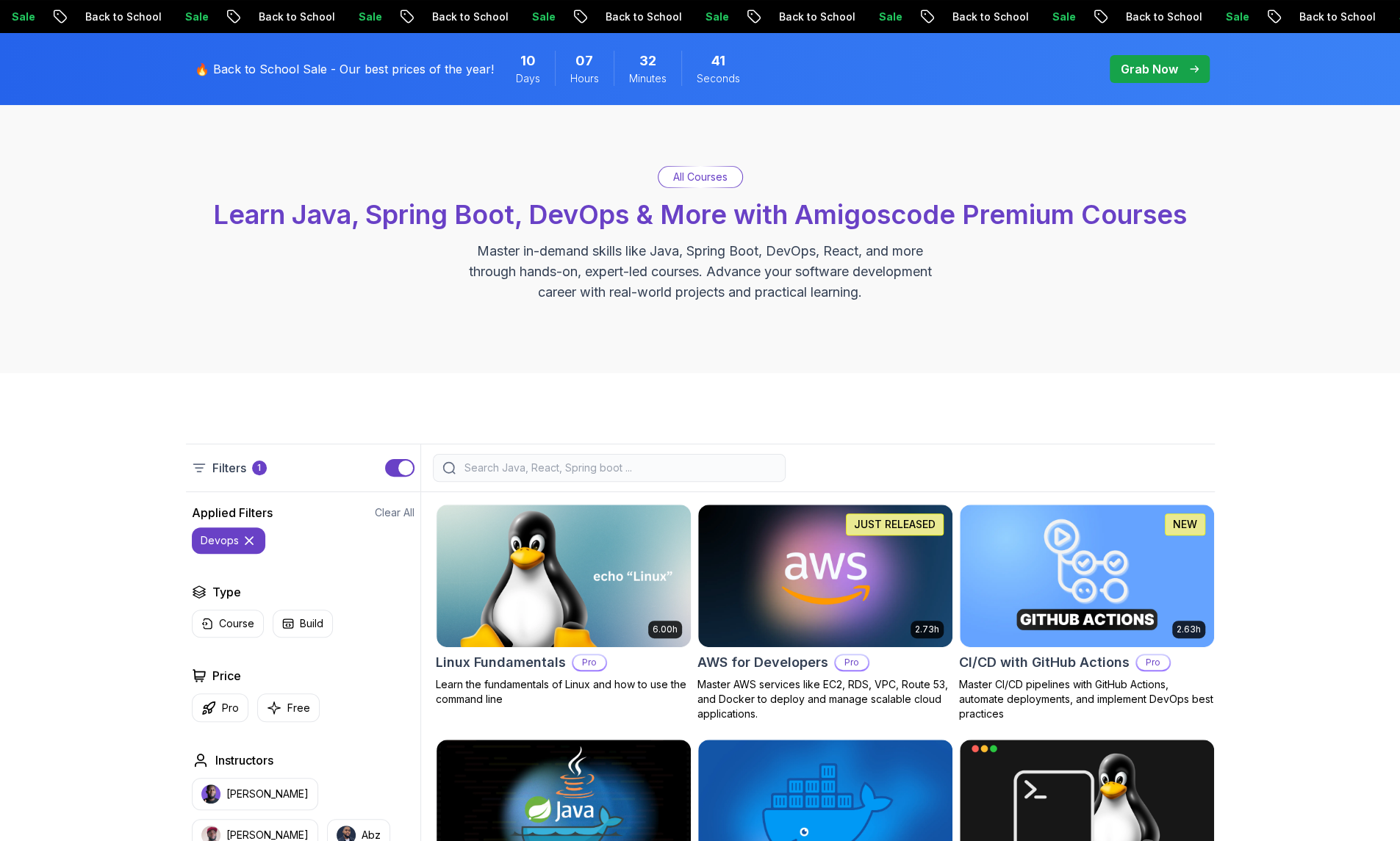
scroll to position [0, 0]
